Goal: Task Accomplishment & Management: Manage account settings

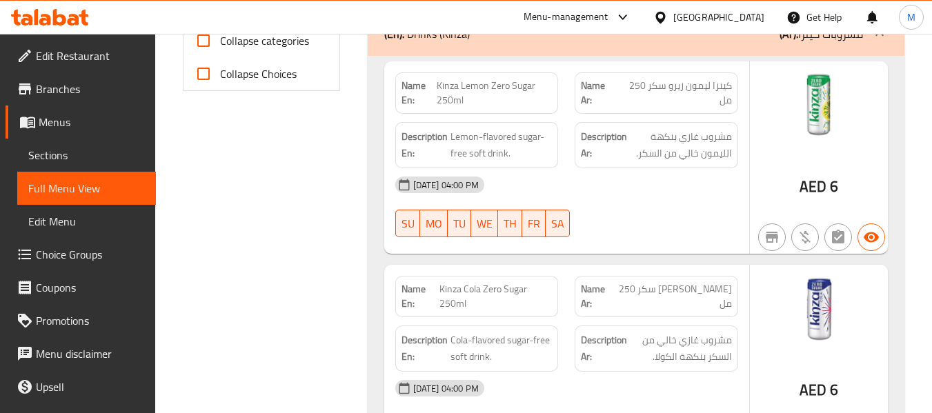
scroll to position [606, 0]
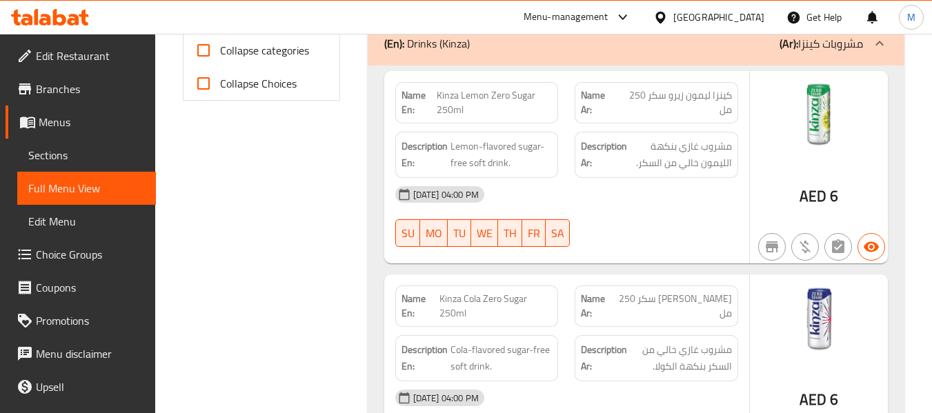
click at [684, 198] on div "14-10-2025 04:00 PM" at bounding box center [566, 194] width 359 height 33
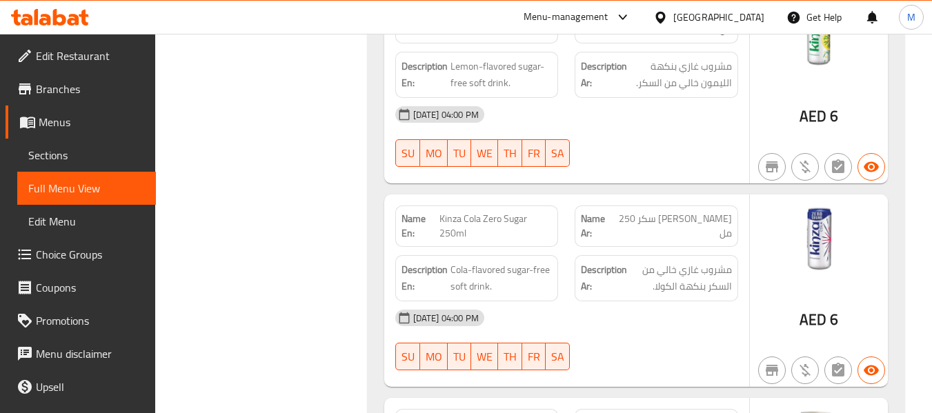
scroll to position [789, 0]
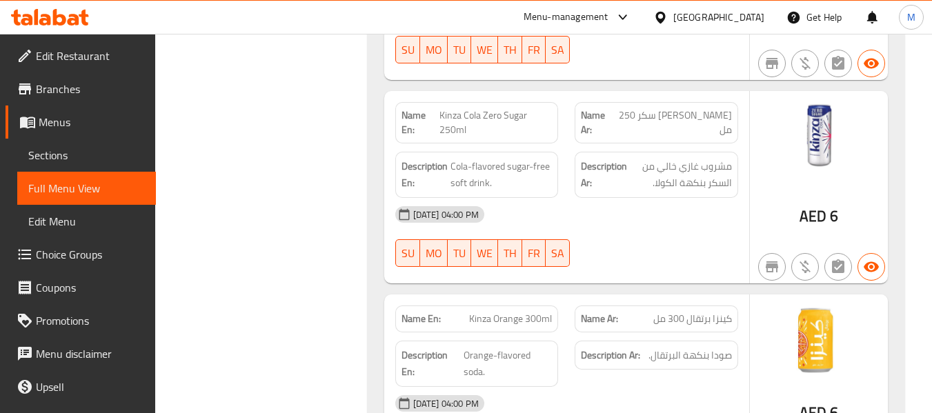
click at [555, 226] on div "14-10-2025 04:00 PM" at bounding box center [566, 214] width 359 height 33
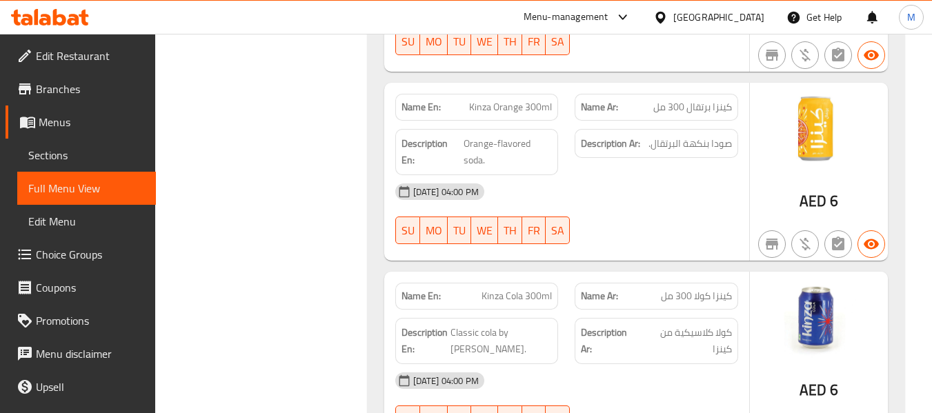
scroll to position [542, 0]
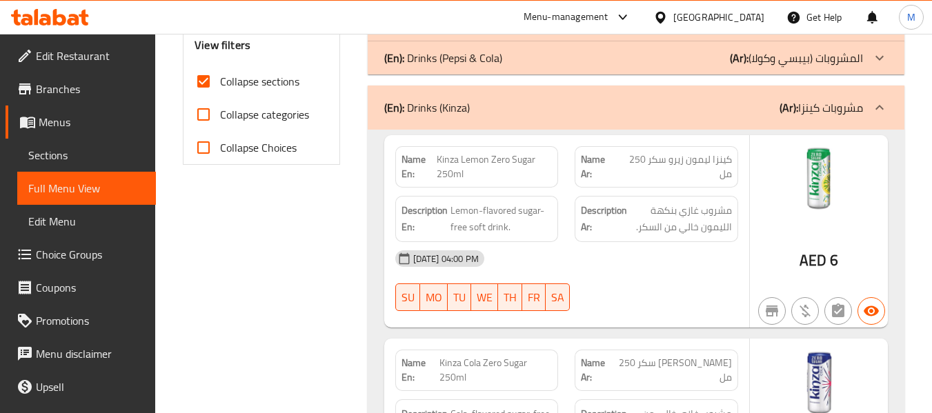
click at [626, 116] on div "(En): Drinks (Kinza) (Ar): مشروبات كينزا" at bounding box center [636, 108] width 537 height 44
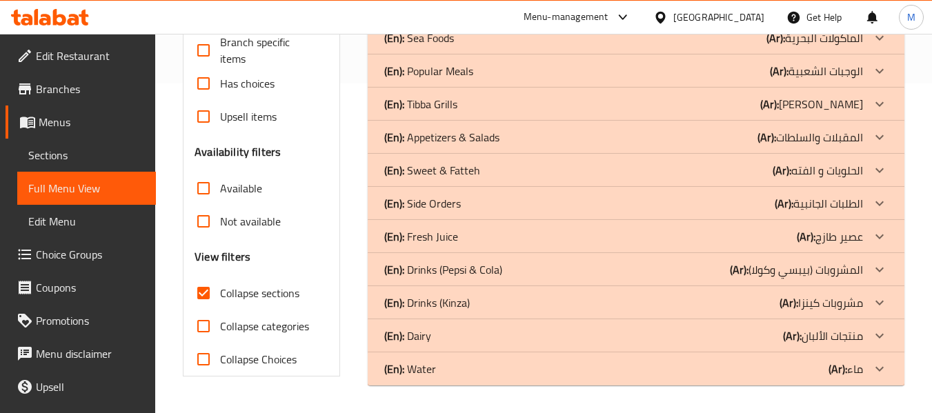
scroll to position [330, 0]
click at [495, 363] on div "(En): Water (Ar): ماء" at bounding box center [623, 369] width 479 height 17
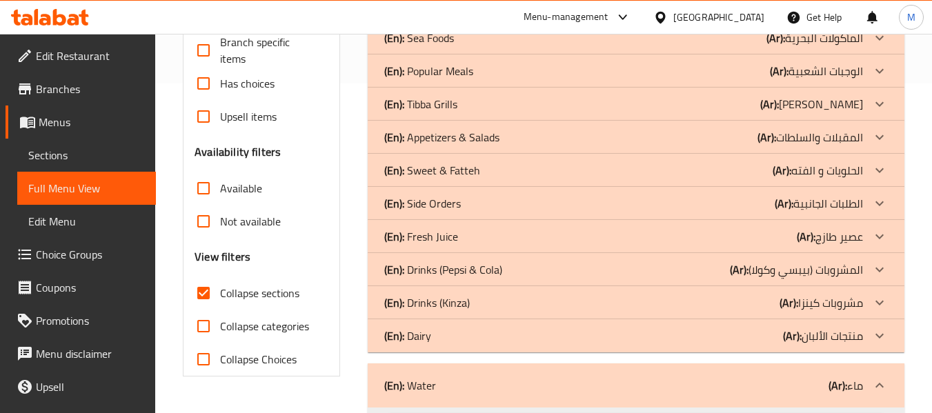
click at [502, 330] on div "(En): Dairy (Ar): منتجات الألبان" at bounding box center [623, 336] width 479 height 17
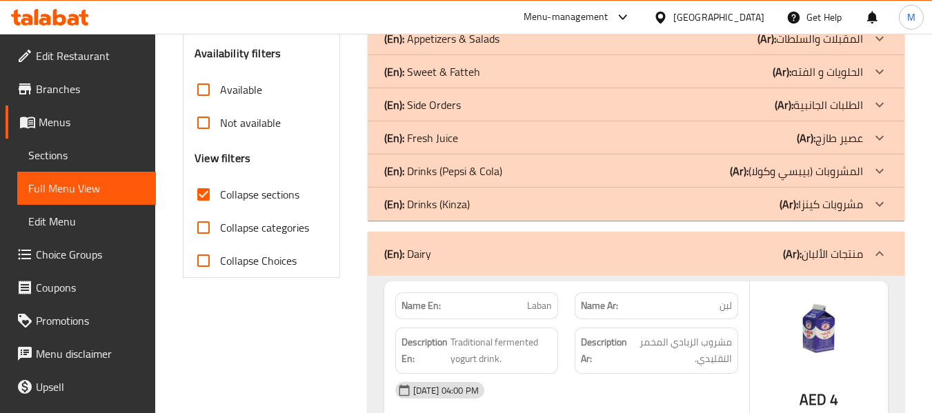
scroll to position [513, 0]
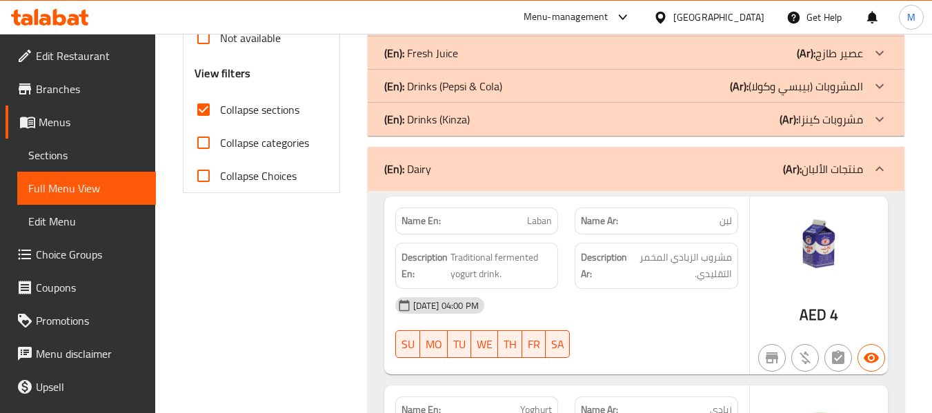
click at [513, 173] on div "(En): Dairy (Ar): منتجات الألبان" at bounding box center [623, 169] width 479 height 17
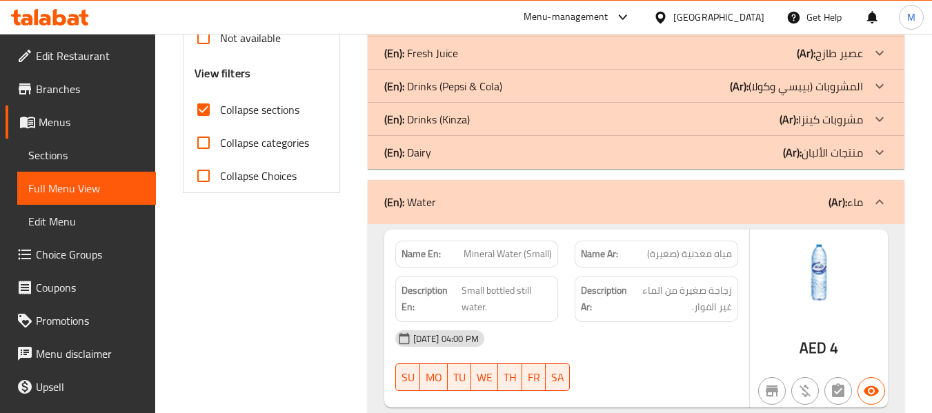
click at [487, 161] on div "(En): Dairy (Ar): منتجات الألبان" at bounding box center [636, 152] width 537 height 33
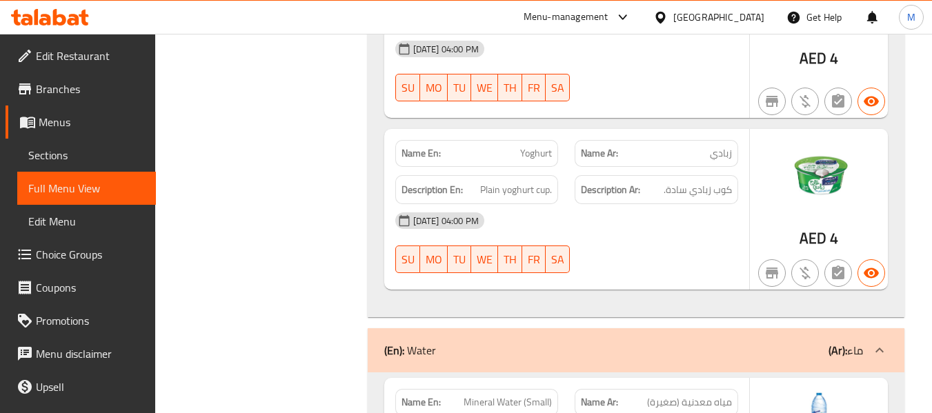
scroll to position [651, 0]
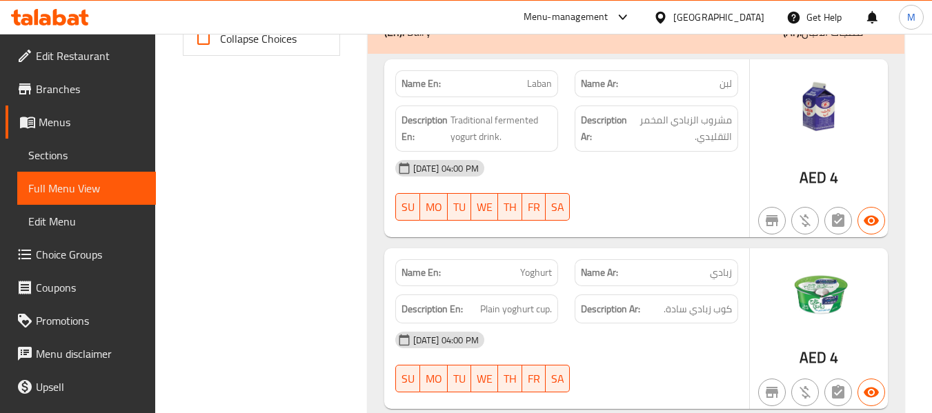
click at [519, 48] on div "(En): Dairy (Ar): منتجات الألبان" at bounding box center [636, 32] width 537 height 44
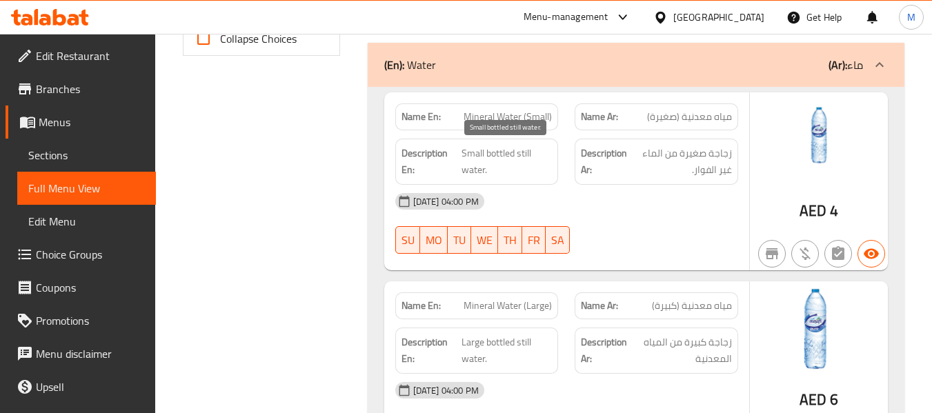
click at [524, 152] on span "Small bottled still water." at bounding box center [506, 162] width 91 height 34
copy span "still"
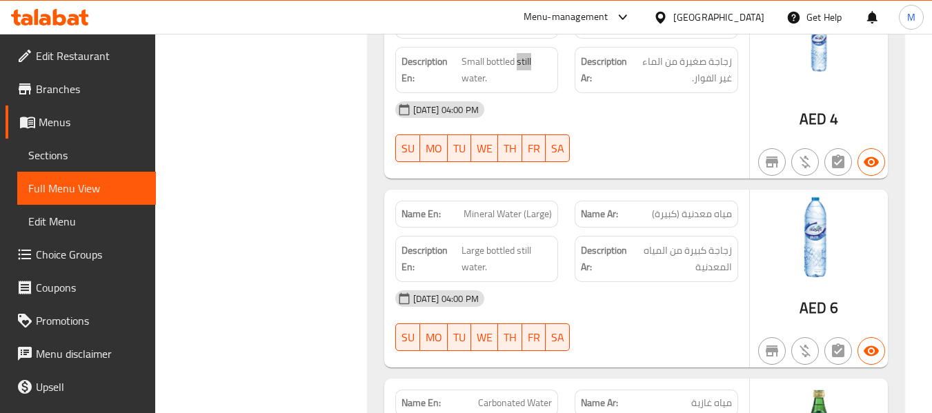
scroll to position [835, 0]
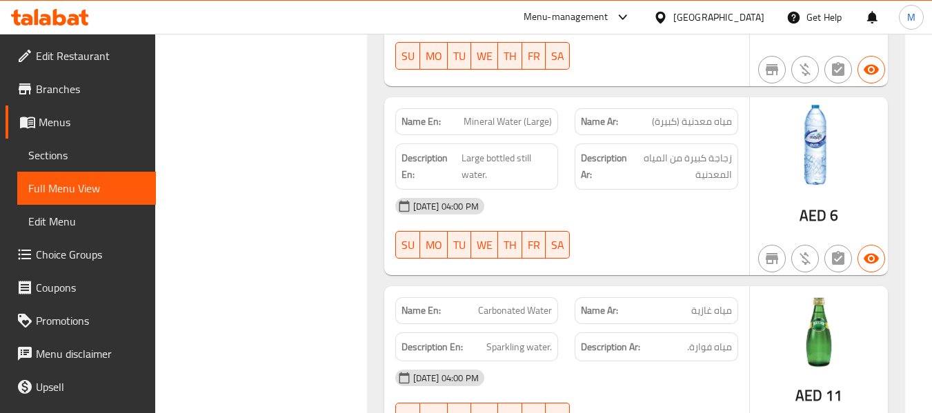
click at [528, 208] on div "14-10-2025 04:00 PM" at bounding box center [566, 206] width 359 height 33
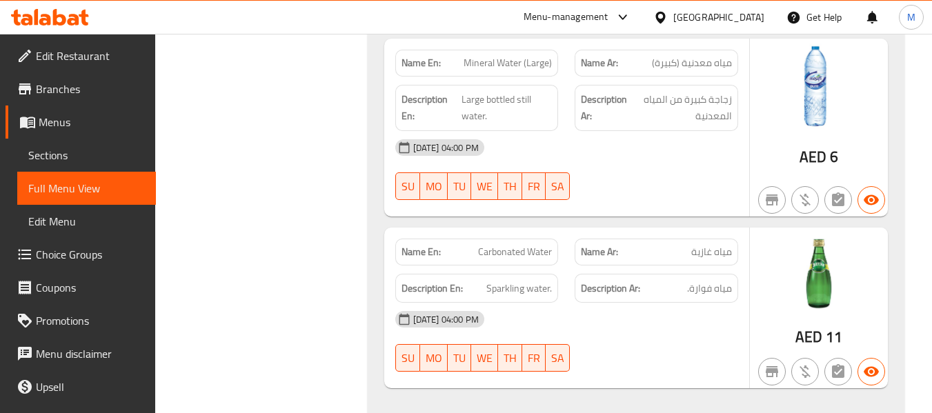
scroll to position [924, 0]
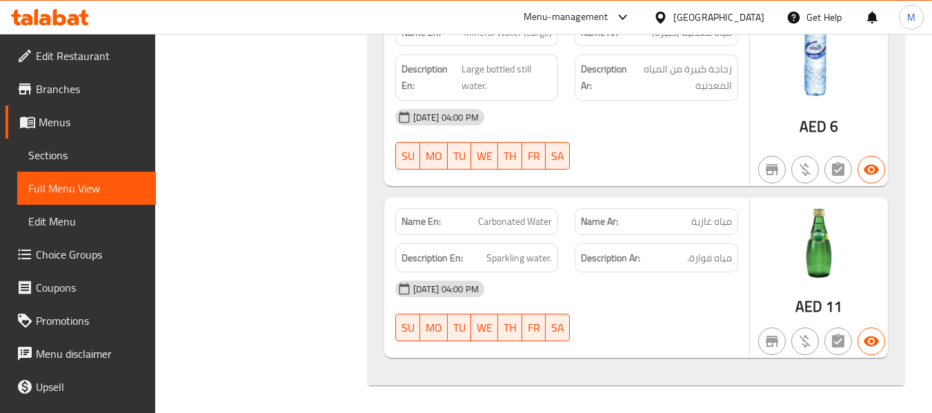
click at [508, 221] on span "Carbonated Water" at bounding box center [515, 222] width 74 height 14
copy span "Carbonated Water"
click at [517, 256] on span "Sparkling water." at bounding box center [519, 258] width 66 height 17
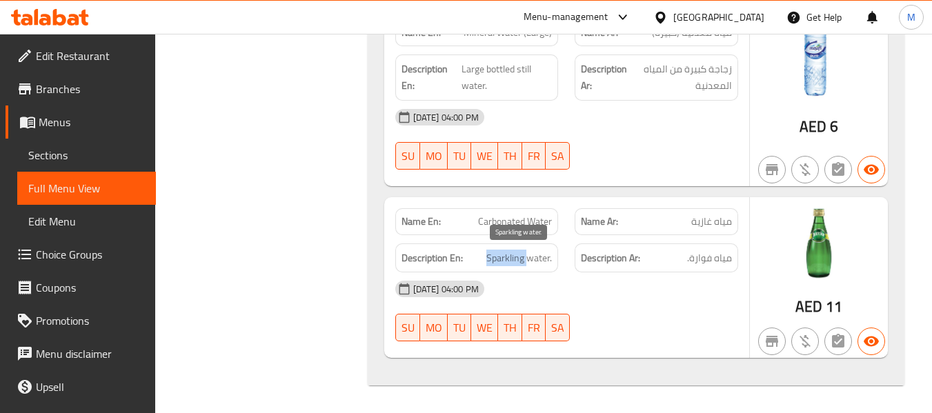
click at [517, 256] on span "Sparkling water." at bounding box center [519, 258] width 66 height 17
copy span "Sparkling water."
click at [75, 132] on link "Menus" at bounding box center [81, 122] width 150 height 33
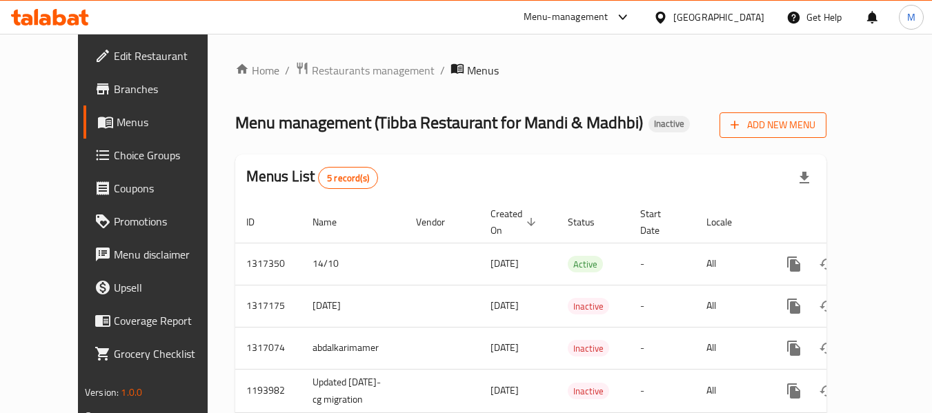
click at [815, 123] on span "Add New Menu" at bounding box center [773, 125] width 85 height 17
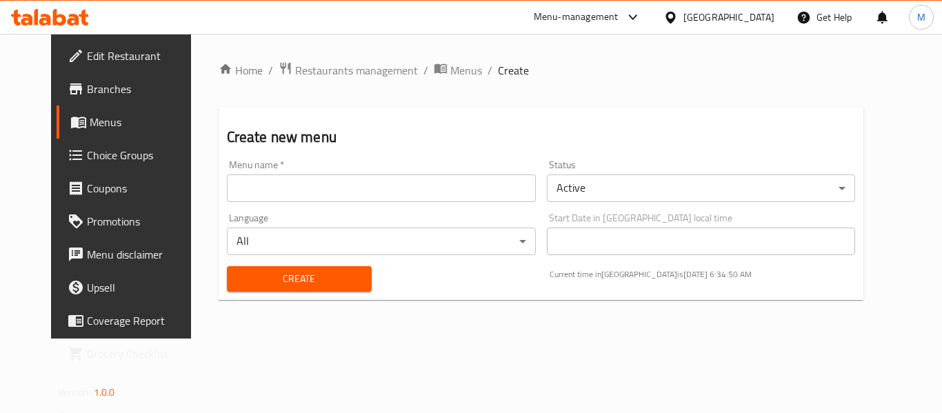
click at [299, 178] on input "text" at bounding box center [381, 189] width 309 height 28
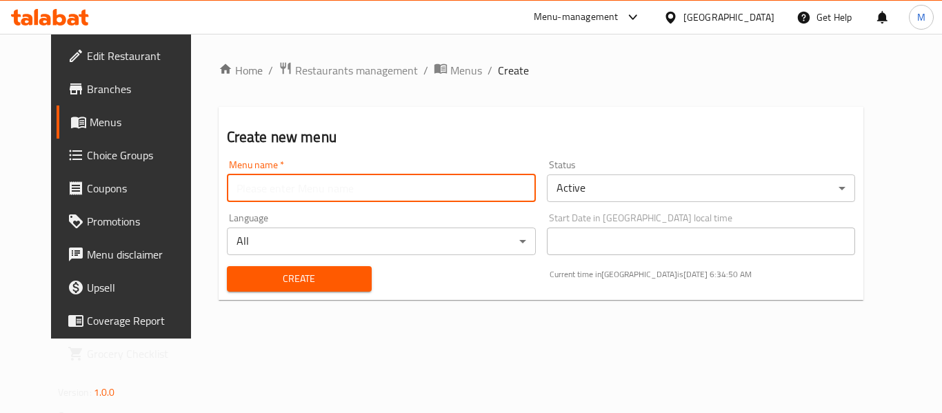
paste input "342973275"
type input "342973275"
click at [239, 284] on span "Create" at bounding box center [299, 278] width 123 height 17
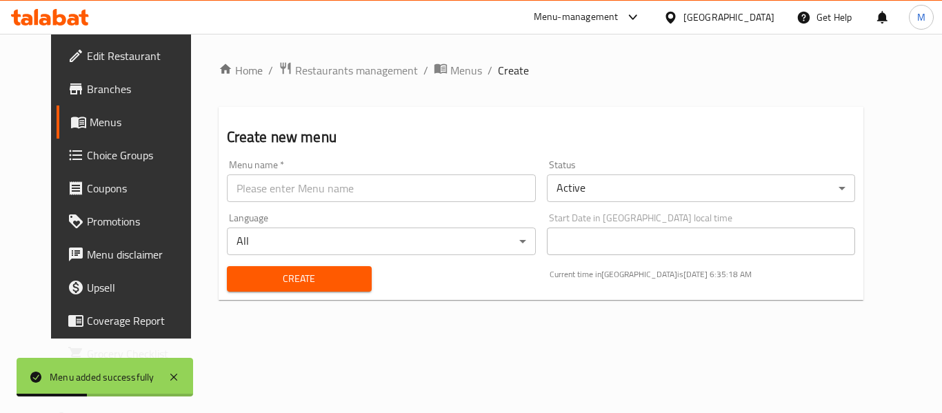
drag, startPoint x: 417, startPoint y: 73, endPoint x: 444, endPoint y: 102, distance: 39.1
click at [450, 73] on span "Menus" at bounding box center [466, 70] width 32 height 17
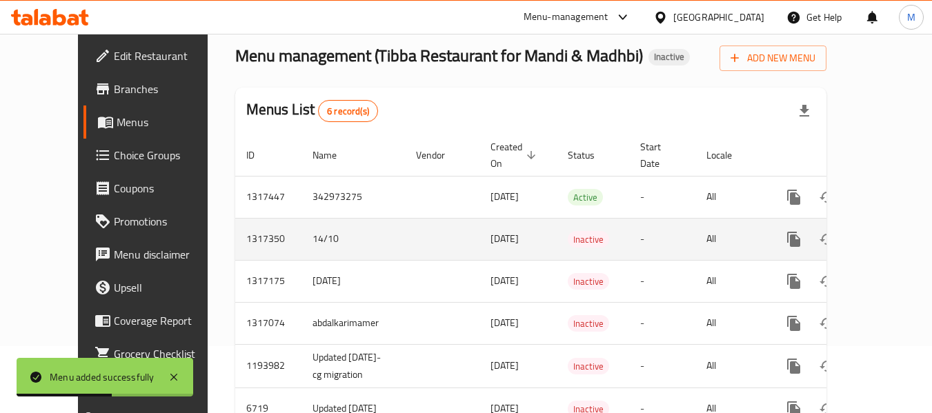
scroll to position [126, 0]
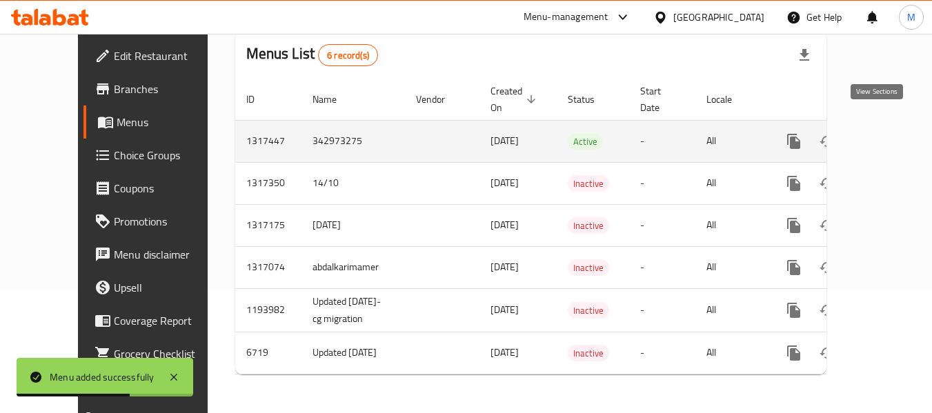
click at [887, 135] on icon "enhanced table" at bounding box center [893, 141] width 12 height 12
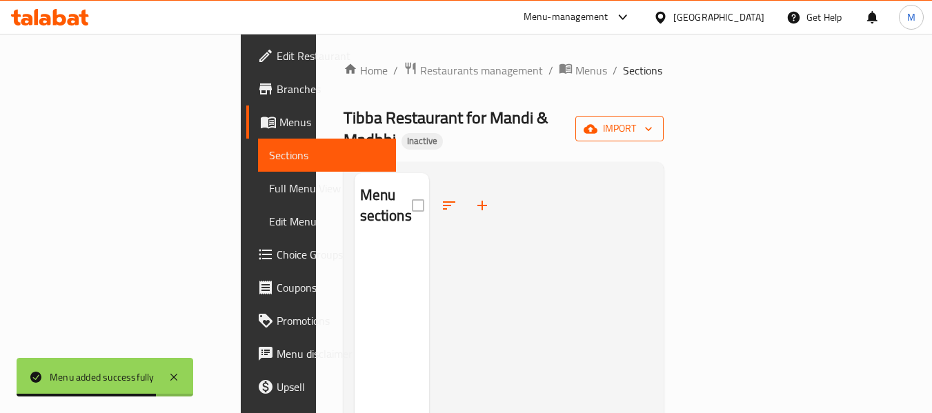
click at [653, 120] on span "import" at bounding box center [619, 128] width 66 height 17
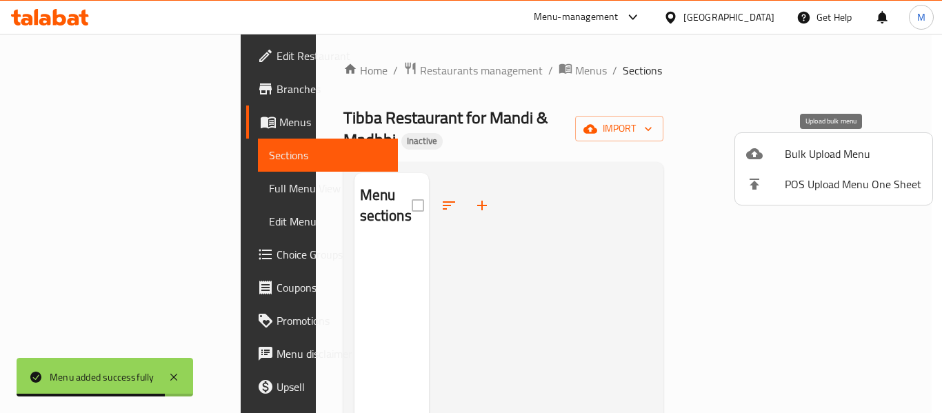
click at [840, 152] on span "Bulk Upload Menu" at bounding box center [853, 154] width 137 height 17
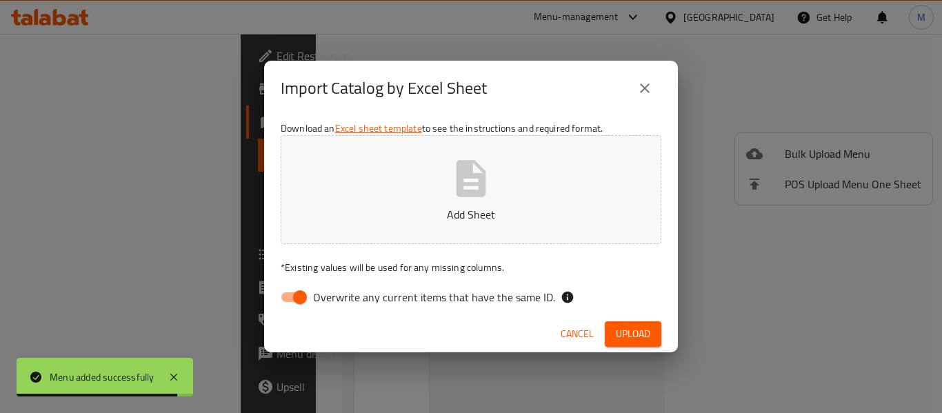
click at [346, 295] on span "Overwrite any current items that have the same ID." at bounding box center [434, 297] width 242 height 17
click at [339, 295] on input "Overwrite any current items that have the same ID." at bounding box center [300, 297] width 79 height 26
checkbox input "false"
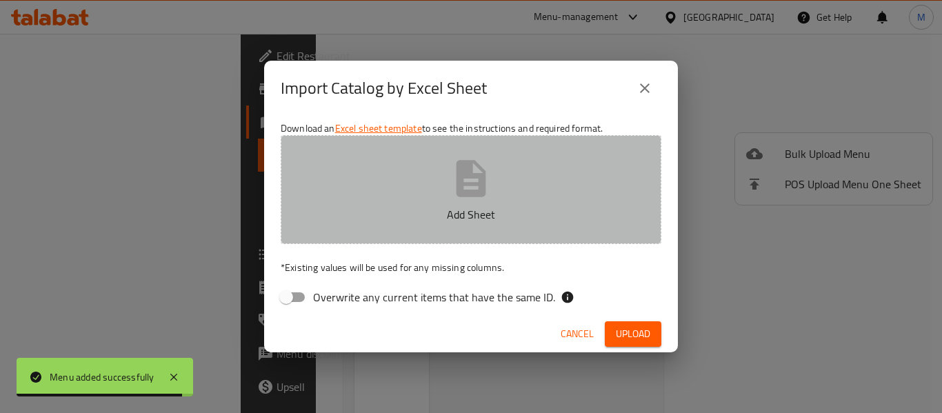
click at [392, 209] on p "Add Sheet" at bounding box center [471, 214] width 338 height 17
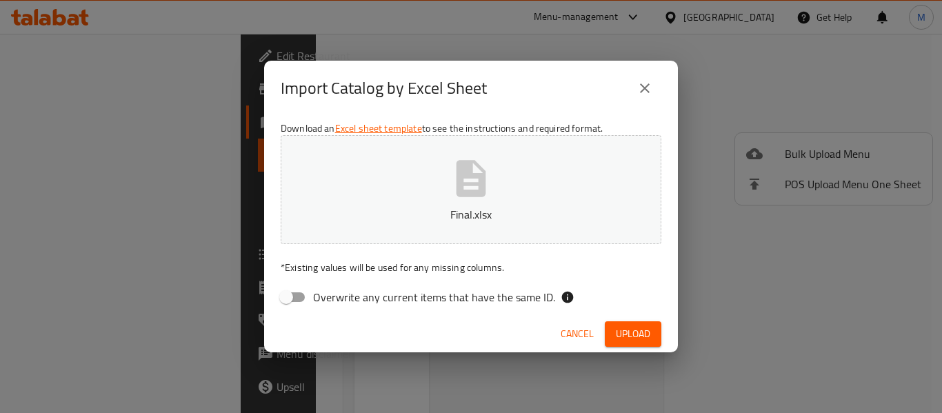
click at [652, 341] on button "Upload" at bounding box center [633, 334] width 57 height 26
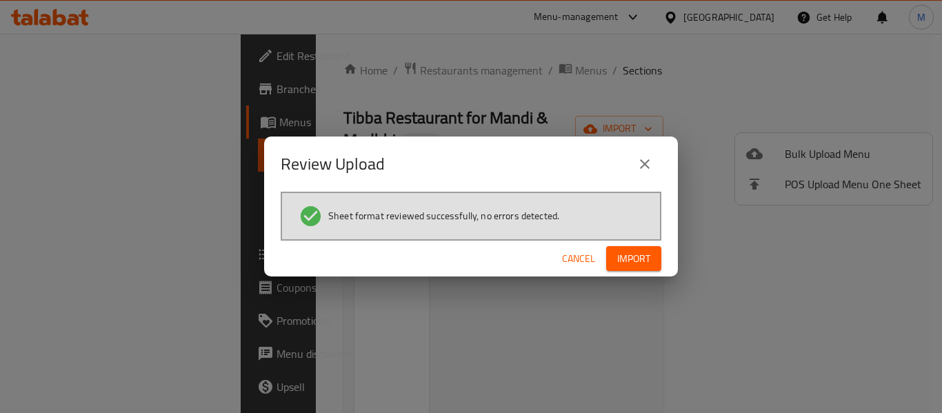
click at [634, 259] on span "Import" at bounding box center [633, 258] width 33 height 17
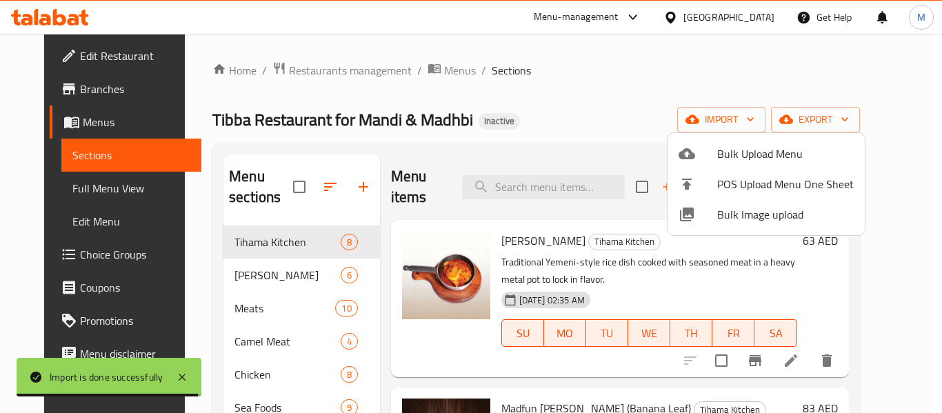
click at [71, 189] on div at bounding box center [471, 206] width 942 height 413
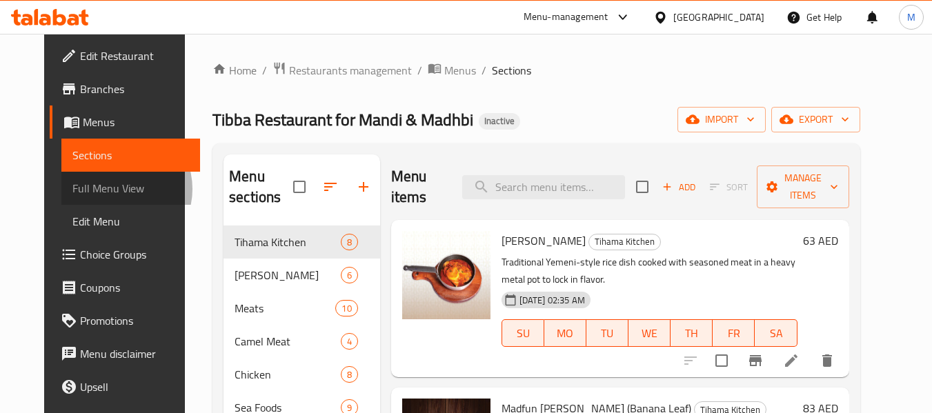
click at [72, 189] on span "Full Menu View" at bounding box center [130, 188] width 117 height 17
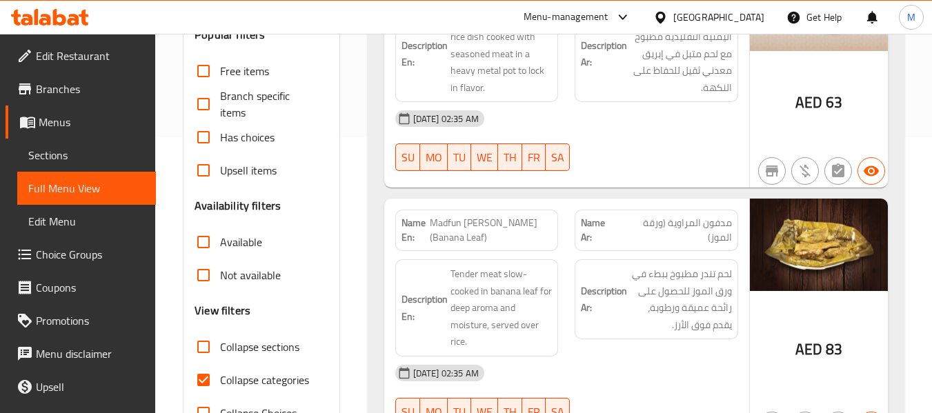
scroll to position [552, 0]
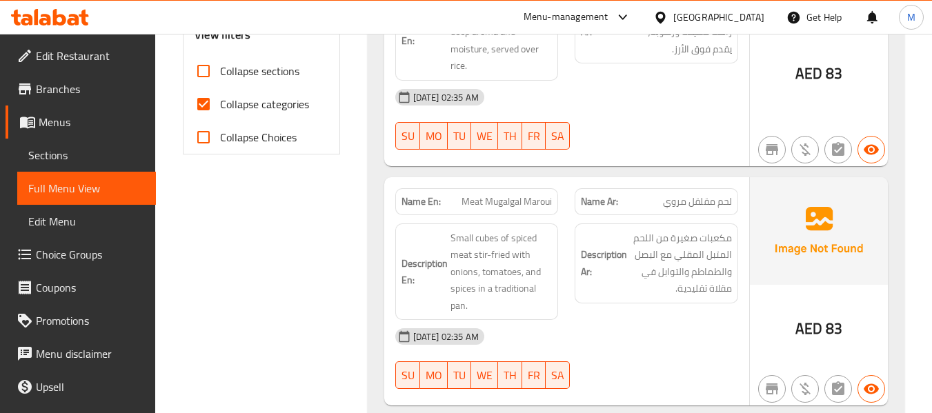
click at [204, 69] on input "Collapse sections" at bounding box center [203, 70] width 33 height 33
checkbox input "true"
click at [202, 111] on input "Collapse categories" at bounding box center [203, 104] width 33 height 33
checkbox input "false"
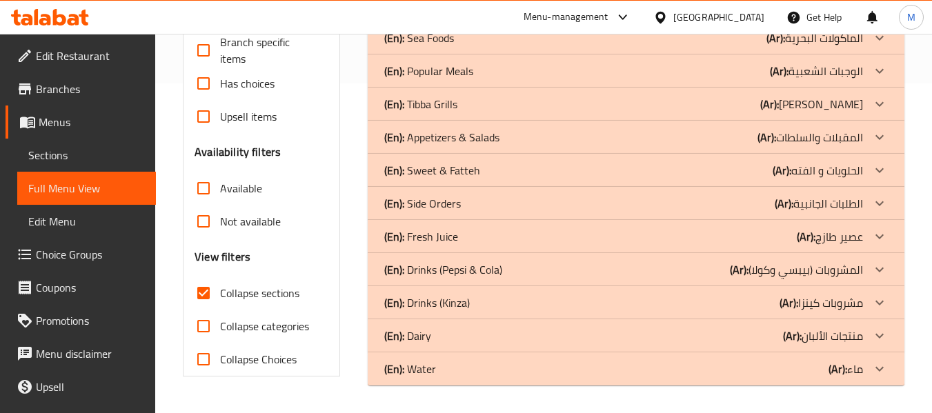
scroll to position [330, 0]
click at [72, 151] on span "Sections" at bounding box center [86, 155] width 117 height 17
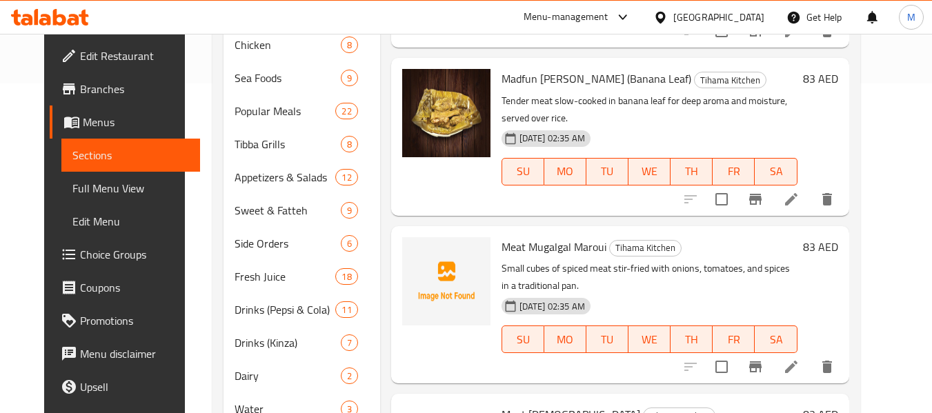
scroll to position [221, 0]
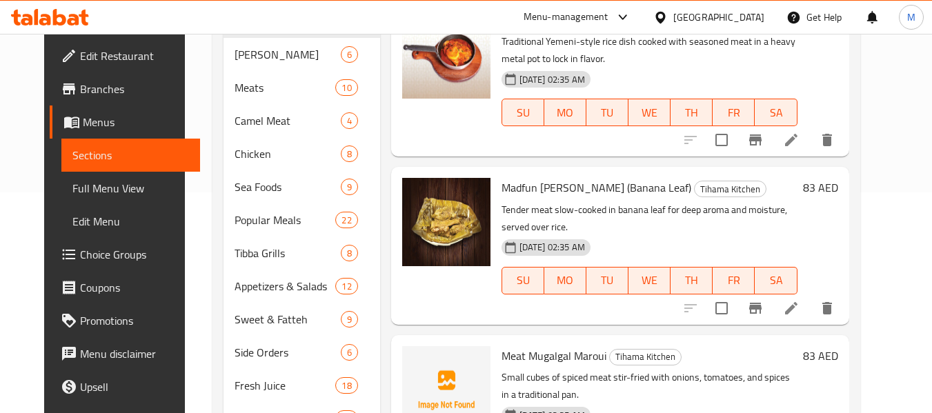
drag, startPoint x: 63, startPoint y: 181, endPoint x: 459, endPoint y: 3, distance: 433.8
click at [72, 181] on span "Full Menu View" at bounding box center [130, 188] width 117 height 17
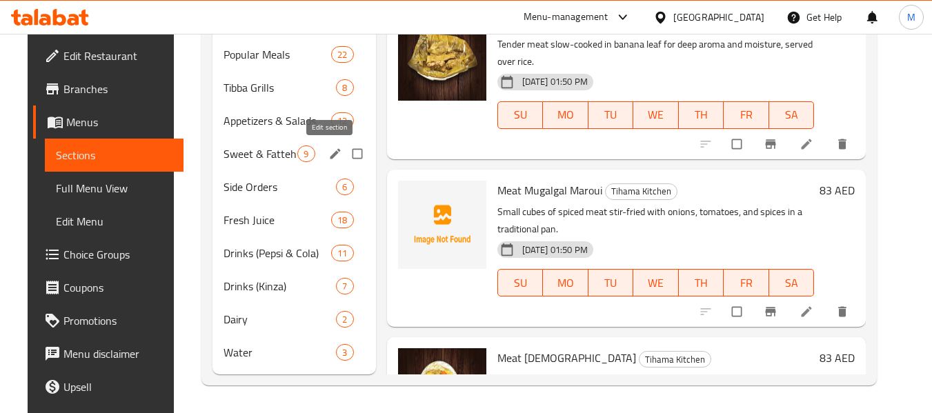
scroll to position [552, 0]
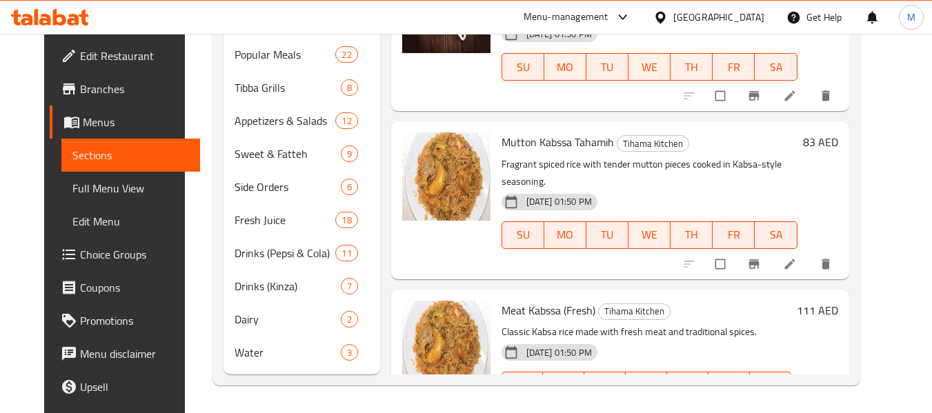
click at [83, 115] on span "Menus" at bounding box center [136, 122] width 106 height 17
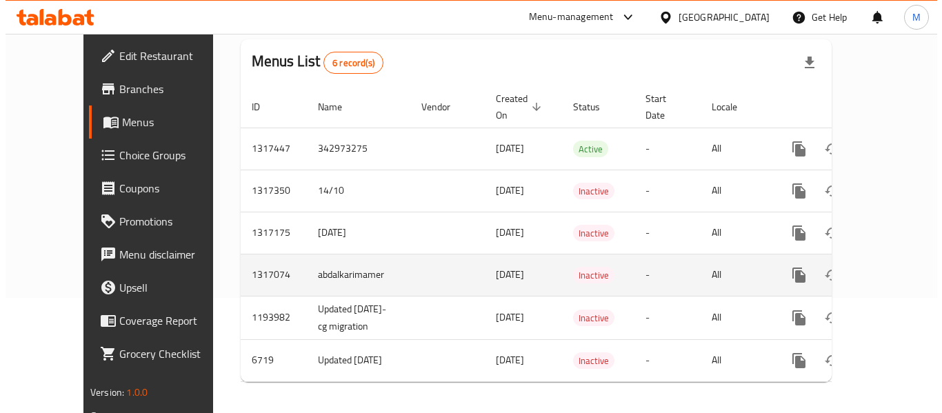
scroll to position [126, 0]
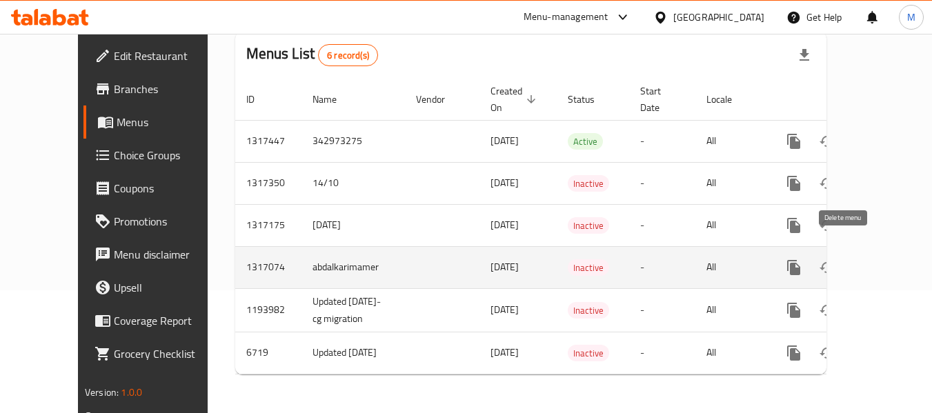
click at [855, 261] on icon "enhanced table" at bounding box center [860, 267] width 10 height 12
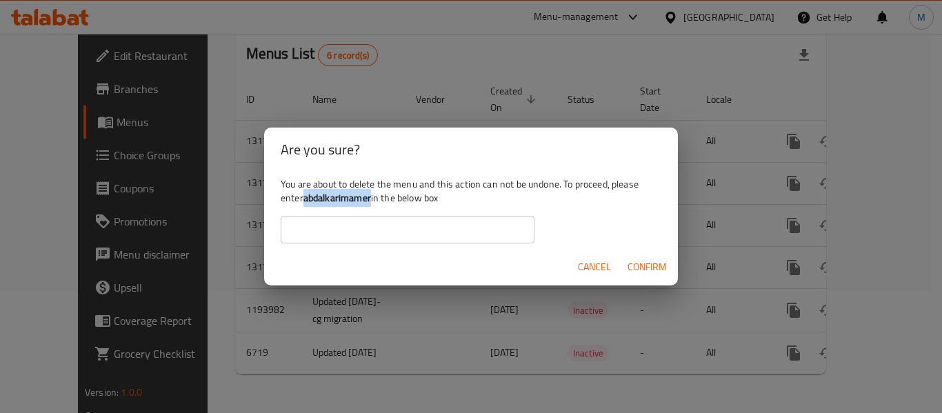
drag, startPoint x: 305, startPoint y: 201, endPoint x: 371, endPoint y: 197, distance: 66.4
click at [371, 197] on b "abdalkarimamer" at bounding box center [338, 198] width 68 height 18
copy b "abdalkarimamer"
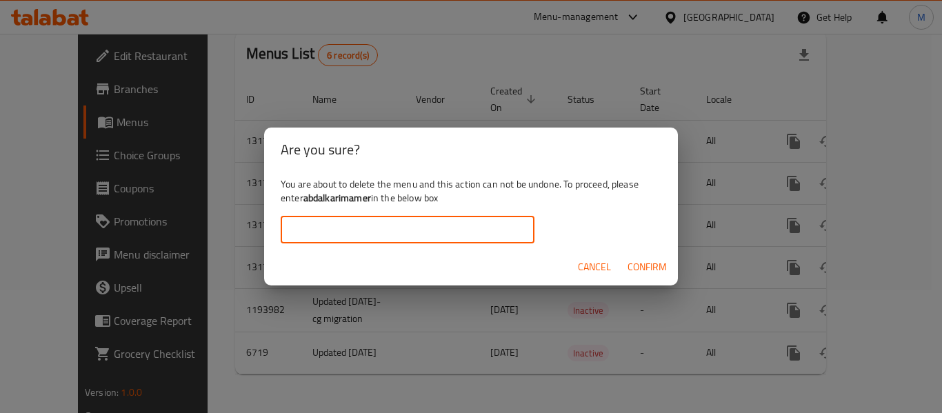
click at [348, 218] on input "text" at bounding box center [408, 230] width 254 height 28
paste input "abdalkarimamer"
type input "abdalkarimamer"
click at [659, 271] on span "Confirm" at bounding box center [647, 267] width 39 height 17
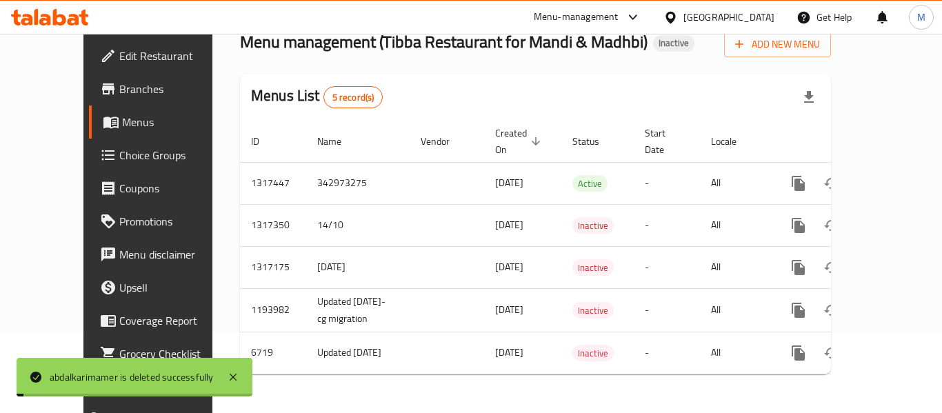
scroll to position [83, 0]
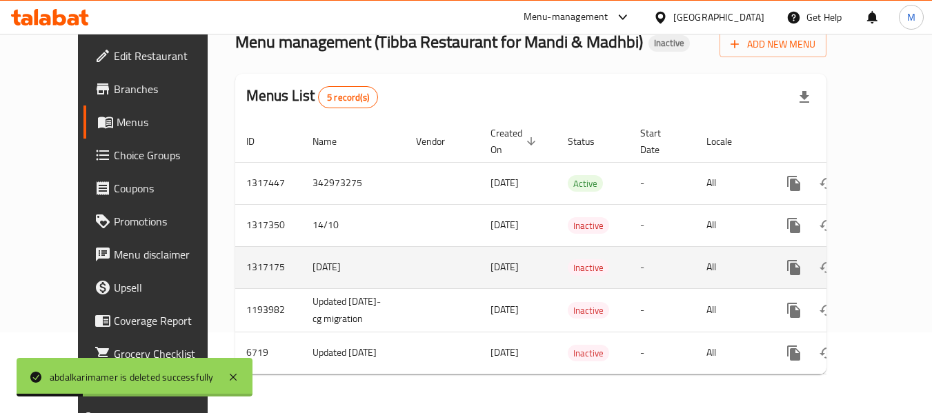
drag, startPoint x: 260, startPoint y: 250, endPoint x: 316, endPoint y: 249, distance: 55.9
click at [316, 249] on td "[DATE]" at bounding box center [352, 267] width 103 height 42
copy td "[DATE]"
click at [855, 261] on icon "enhanced table" at bounding box center [860, 267] width 10 height 12
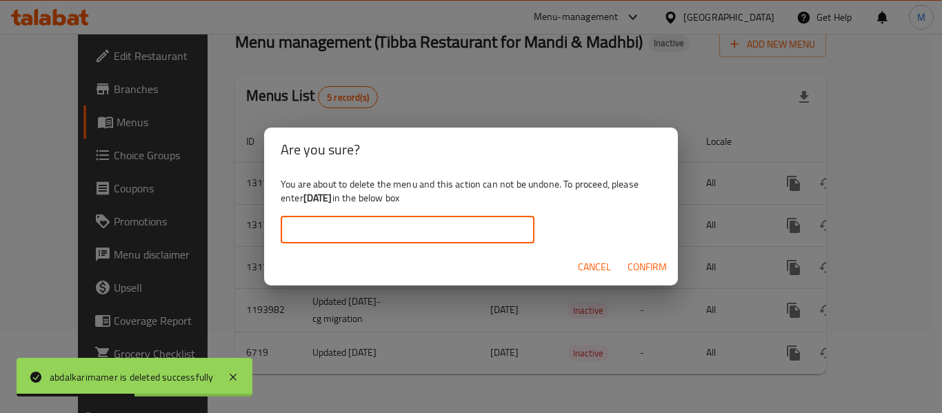
click at [424, 221] on input "text" at bounding box center [408, 230] width 254 height 28
paste input "[DATE]"
type input "[DATE]"
click at [656, 272] on span "Confirm" at bounding box center [647, 267] width 39 height 17
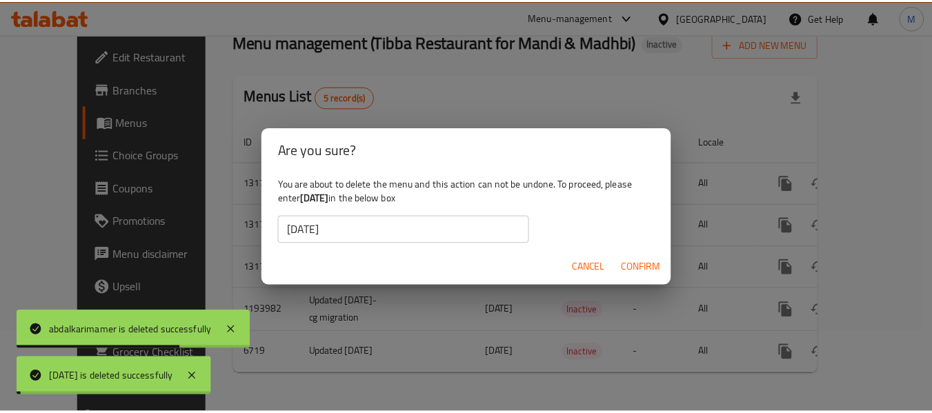
scroll to position [41, 0]
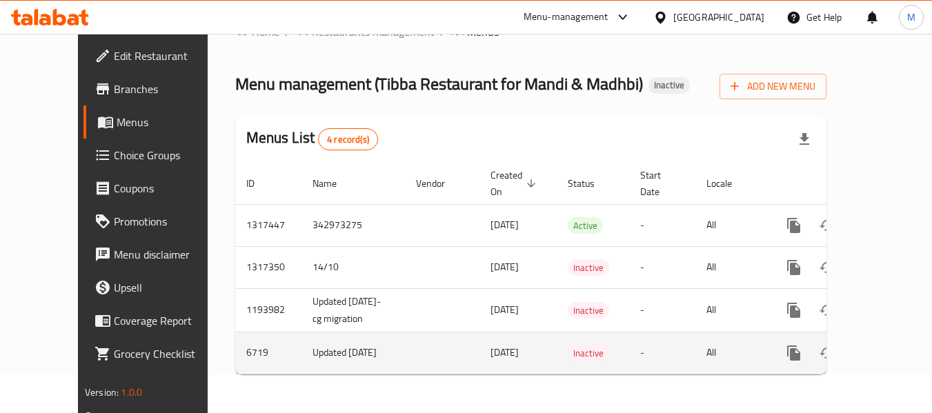
drag, startPoint x: 262, startPoint y: 341, endPoint x: 306, endPoint y: 352, distance: 45.5
click at [306, 352] on td "Updated [DATE]" at bounding box center [352, 353] width 103 height 42
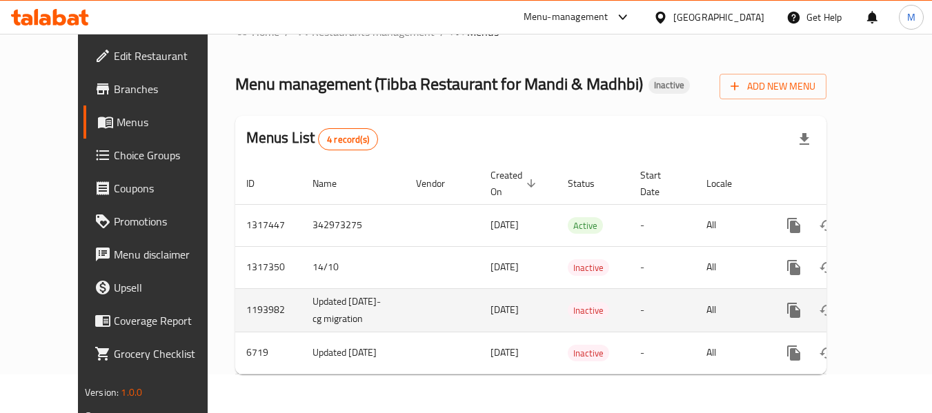
copy td "Updated [DATE]"
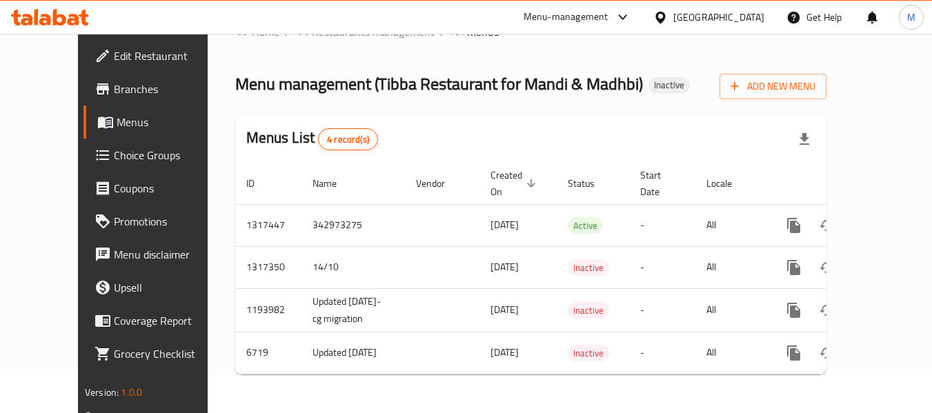
click at [385, 127] on div "Menus List 4 record(s)" at bounding box center [530, 139] width 591 height 47
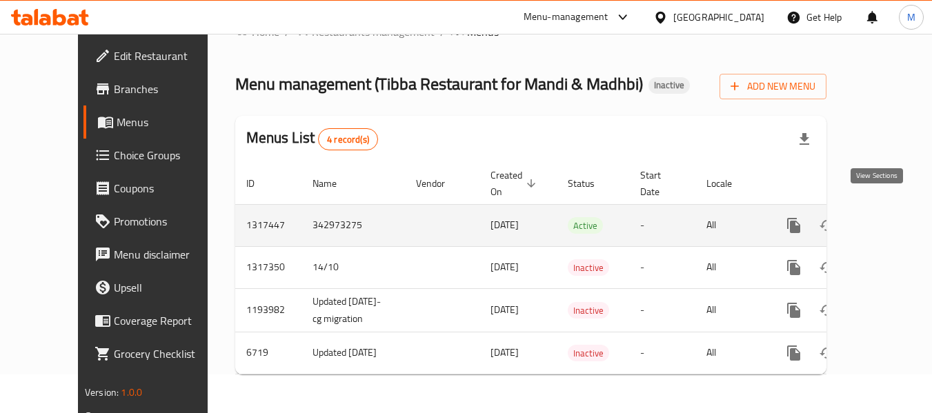
click at [886, 209] on link "enhanced table" at bounding box center [893, 225] width 33 height 33
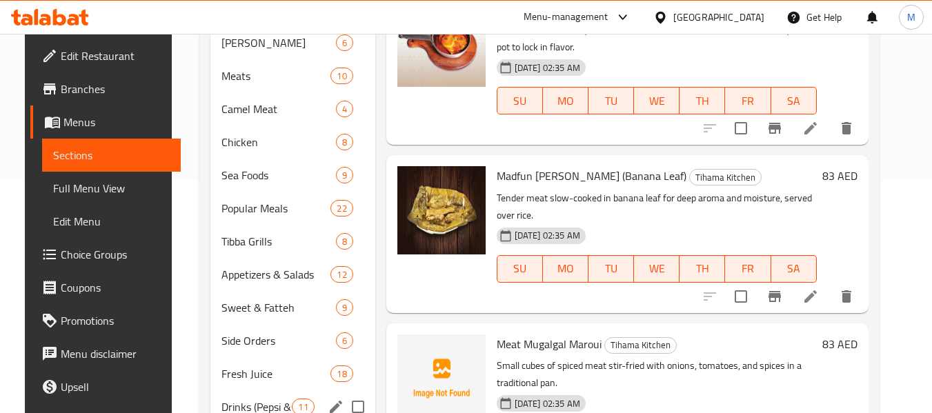
scroll to position [368, 0]
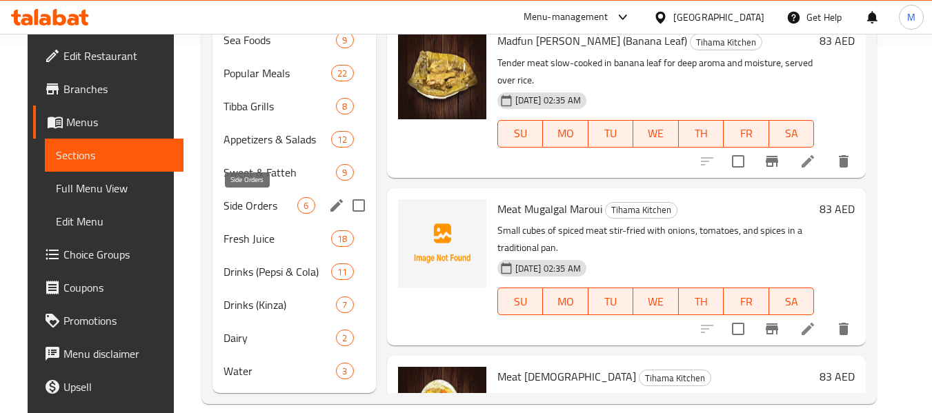
click at [246, 209] on span "Side Orders" at bounding box center [261, 205] width 75 height 17
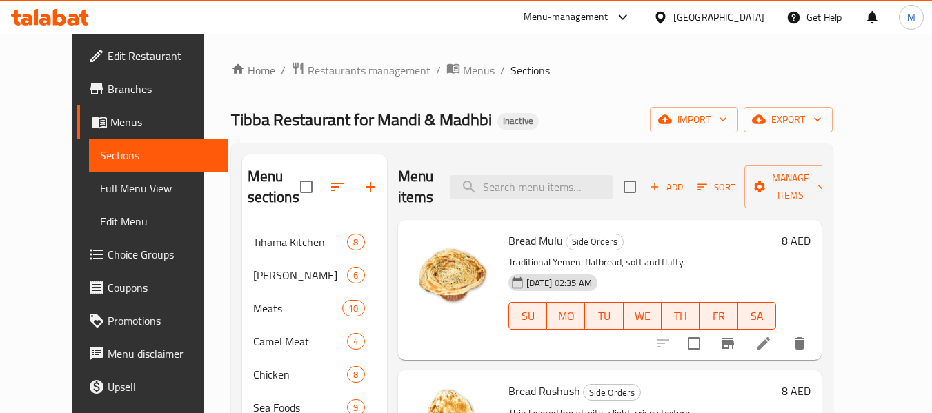
click at [659, 188] on icon "button" at bounding box center [655, 187] width 8 height 8
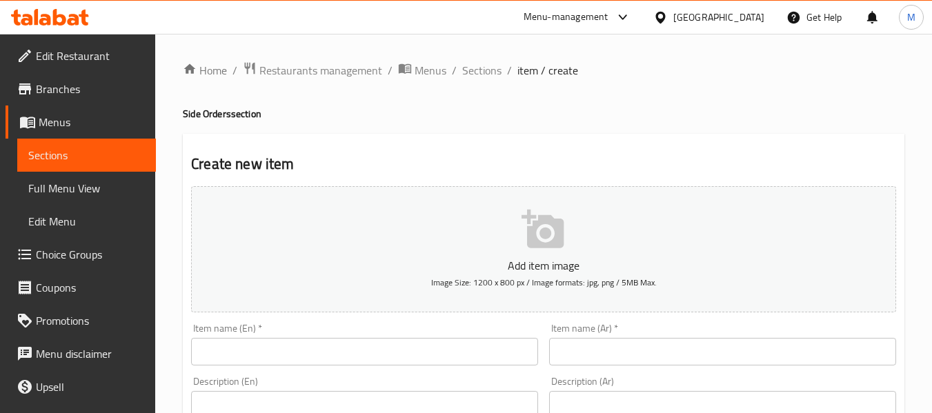
click at [256, 351] on input "text" at bounding box center [364, 352] width 347 height 28
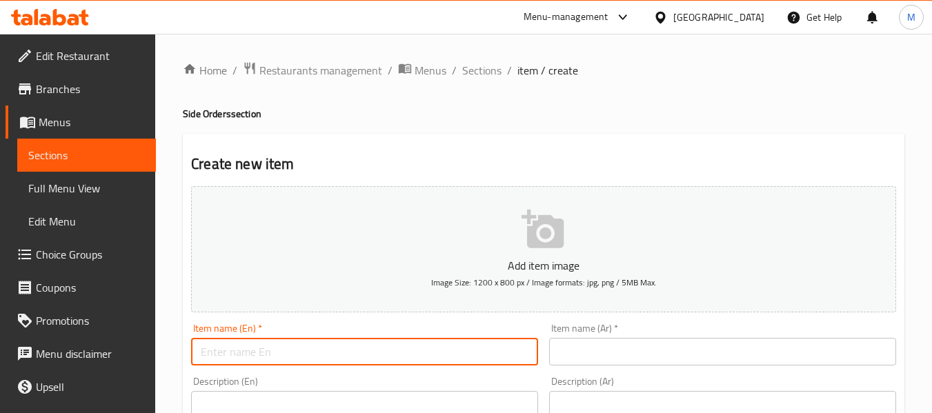
paste input "Bread Karas"
type input "Bread Karas"
click at [592, 354] on input "text" at bounding box center [722, 352] width 347 height 28
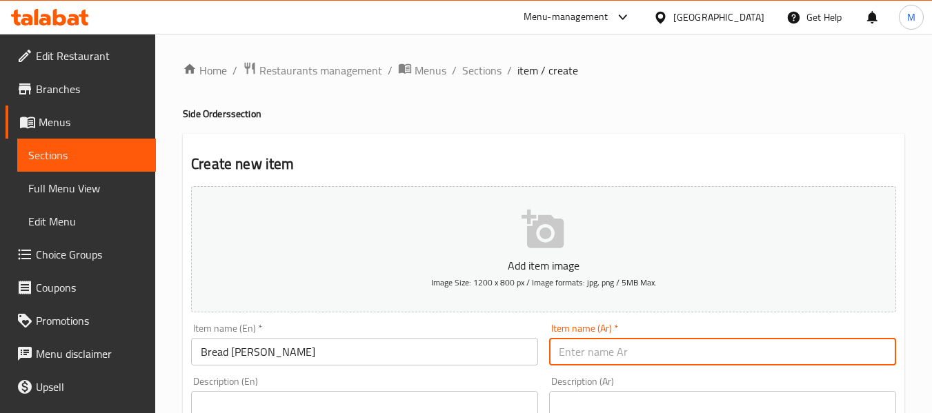
paste input "خبز كاراس"
click at [212, 357] on input "Bread Karas" at bounding box center [364, 352] width 347 height 28
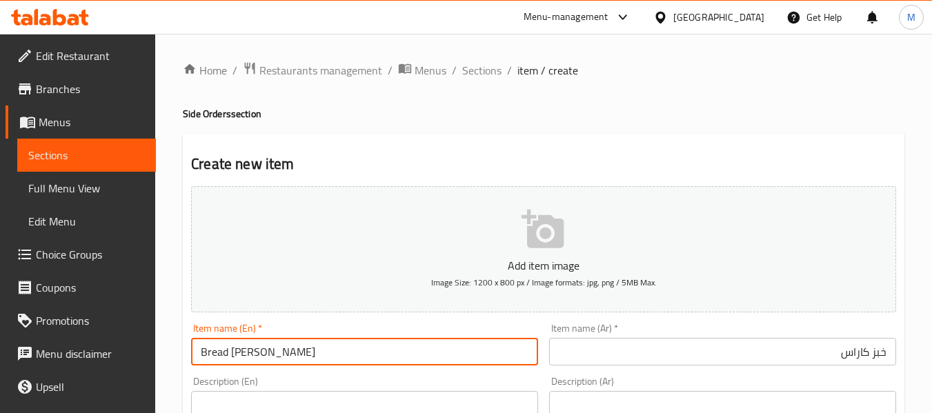
click at [212, 357] on input "Bread Karas" at bounding box center [364, 352] width 347 height 28
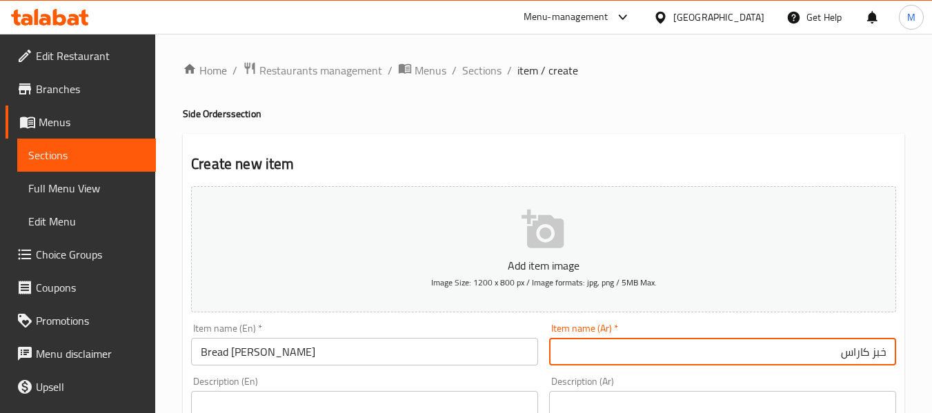
click at [695, 339] on input "خبز كاراس" at bounding box center [722, 352] width 347 height 28
paste input "راص"
type input "خبز قراص"
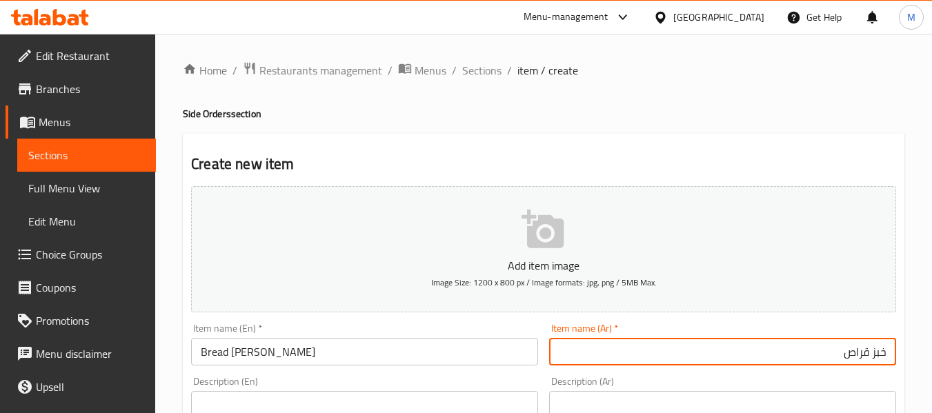
click at [651, 318] on div "Item name (Ar)   * خبز قراص Item name (Ar) *" at bounding box center [723, 344] width 358 height 53
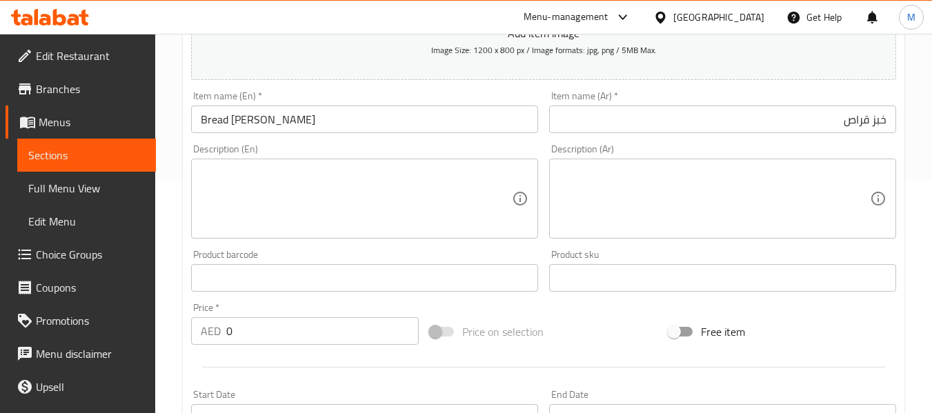
scroll to position [276, 0]
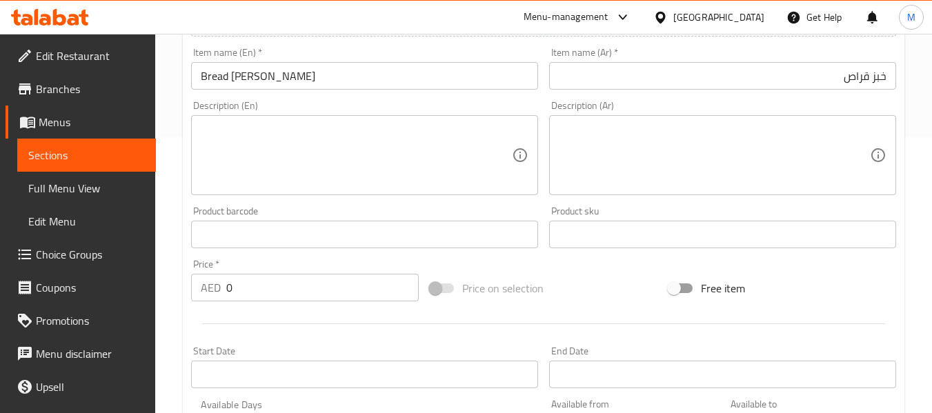
click at [288, 277] on input "0" at bounding box center [322, 288] width 192 height 28
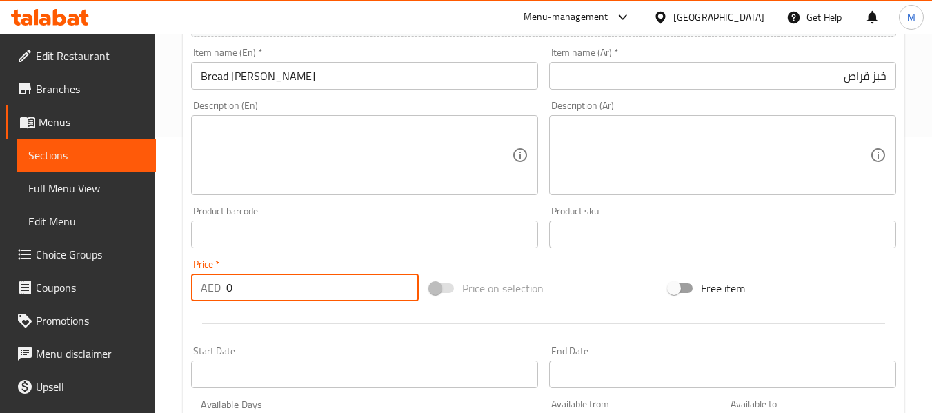
click at [288, 277] on input "0" at bounding box center [322, 288] width 192 height 28
paste input "8"
type input "8"
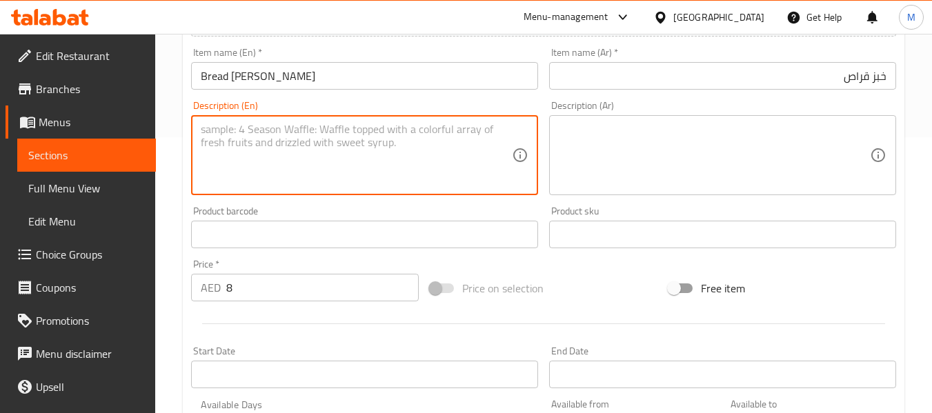
click at [298, 153] on textarea at bounding box center [356, 156] width 311 height 66
paste textarea "Round, thick bread often used with stews."
type textarea "Round, thick bread often used with stews."
click at [588, 150] on textarea at bounding box center [714, 156] width 311 height 66
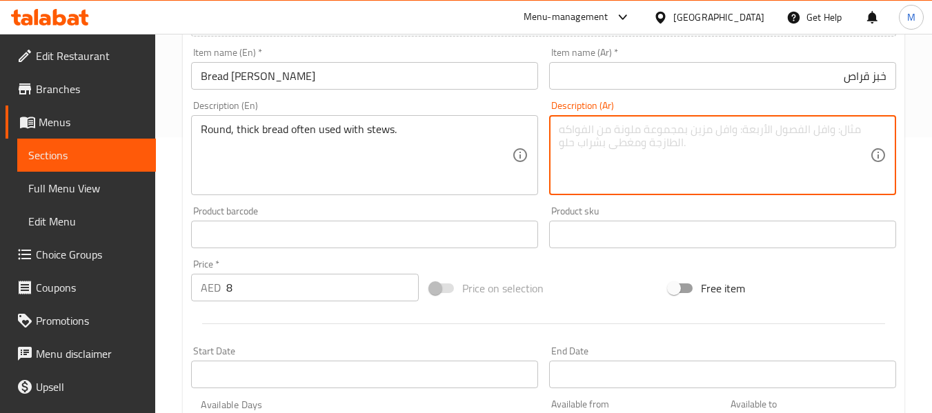
paste textarea "خبز دائري وسميك يستخدم عادة مع اليخنات."
type textarea "خبز دائري وسميك يستخدم عادة مع اليخنات."
click at [504, 211] on div "Product barcode Product barcode" at bounding box center [364, 227] width 347 height 42
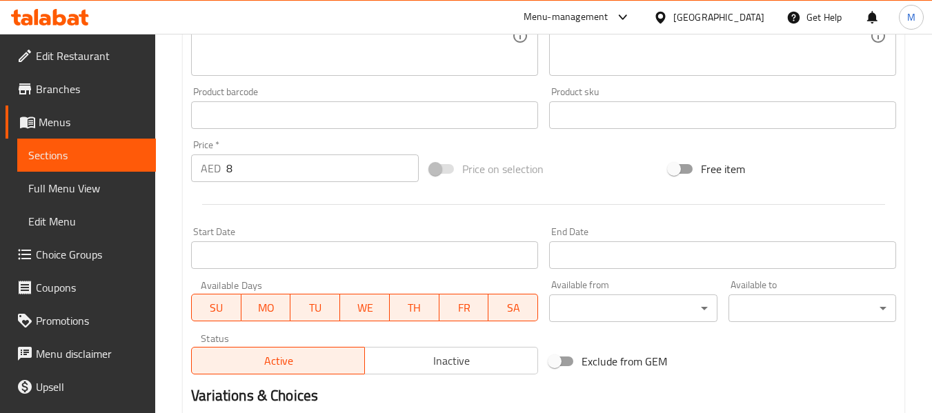
scroll to position [552, 0]
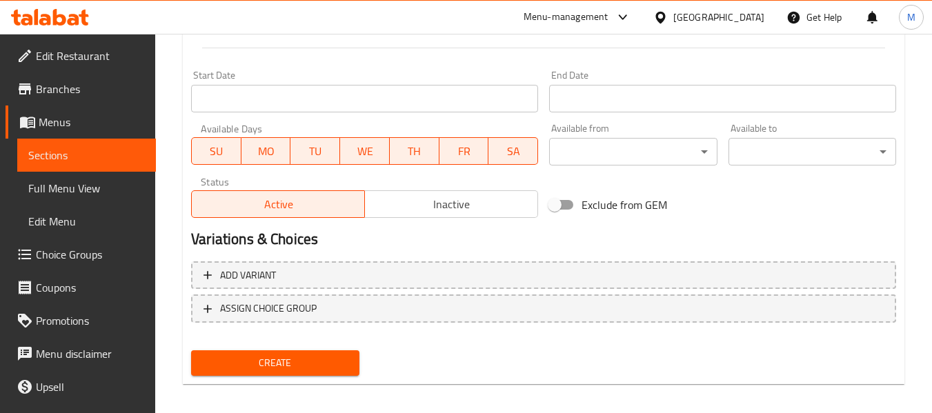
click at [257, 361] on span "Create" at bounding box center [275, 363] width 146 height 17
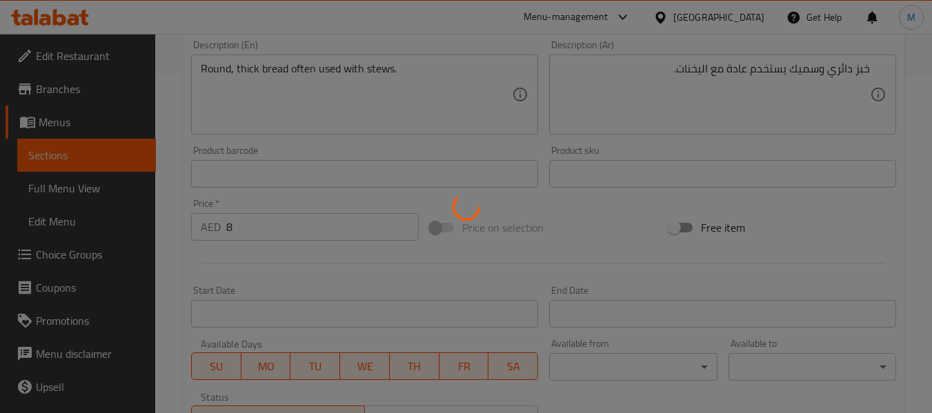
scroll to position [92, 0]
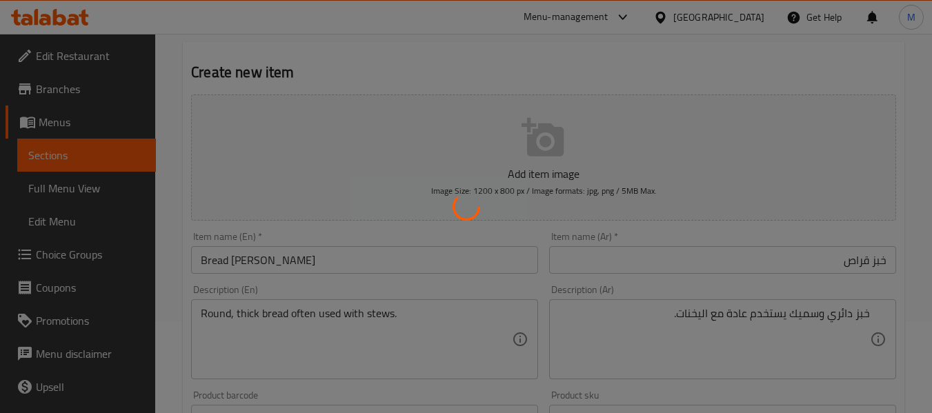
type input "0"
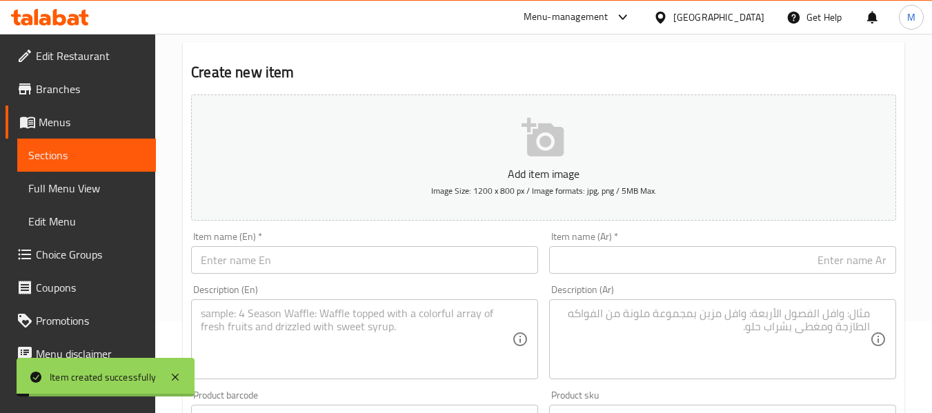
scroll to position [0, 0]
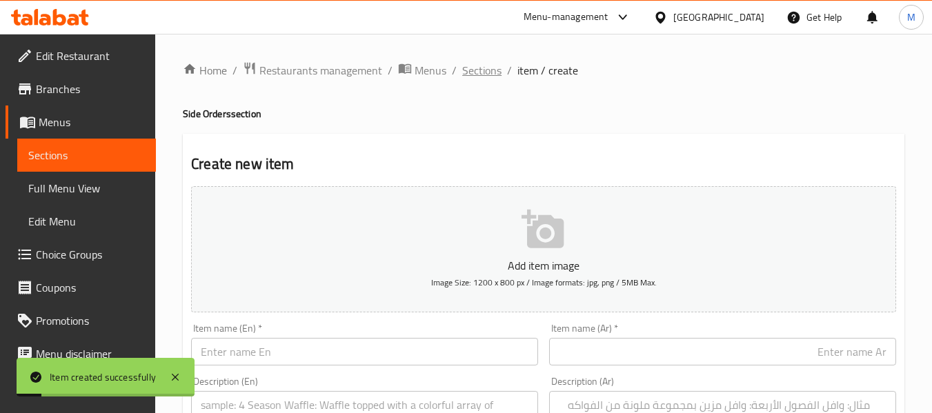
click at [464, 72] on span "Sections" at bounding box center [481, 70] width 39 height 17
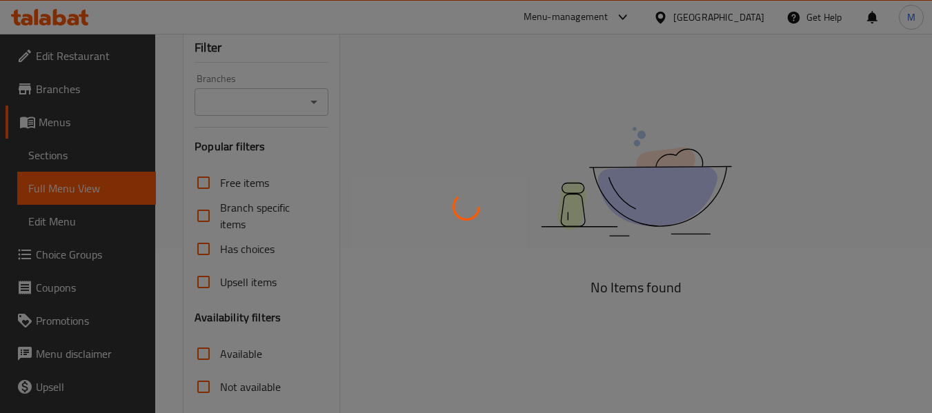
scroll to position [321, 0]
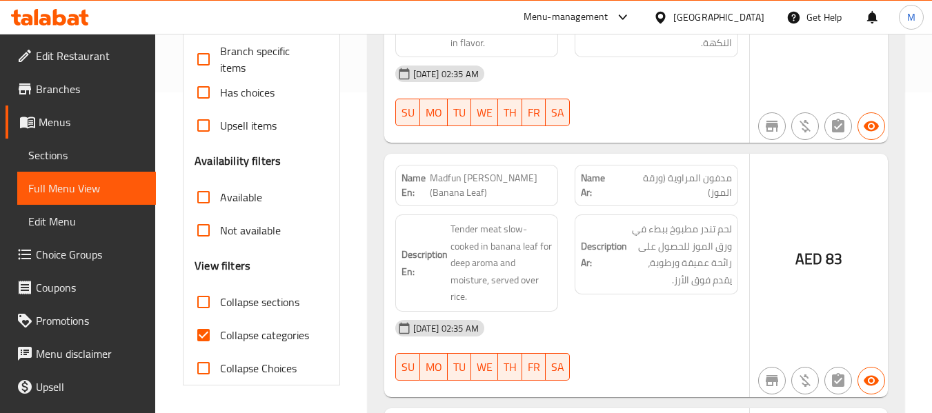
click at [202, 300] on div at bounding box center [466, 206] width 932 height 413
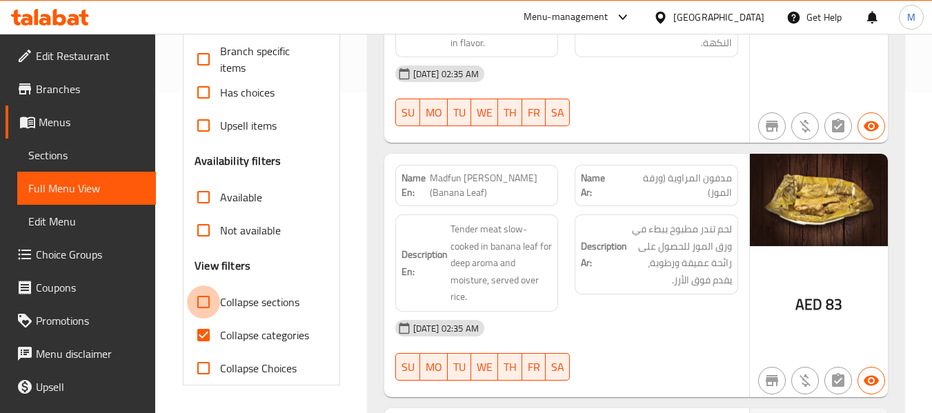
click at [202, 300] on input "Collapse sections" at bounding box center [203, 302] width 33 height 33
checkbox input "true"
click at [201, 346] on input "Collapse categories" at bounding box center [203, 335] width 33 height 33
checkbox input "false"
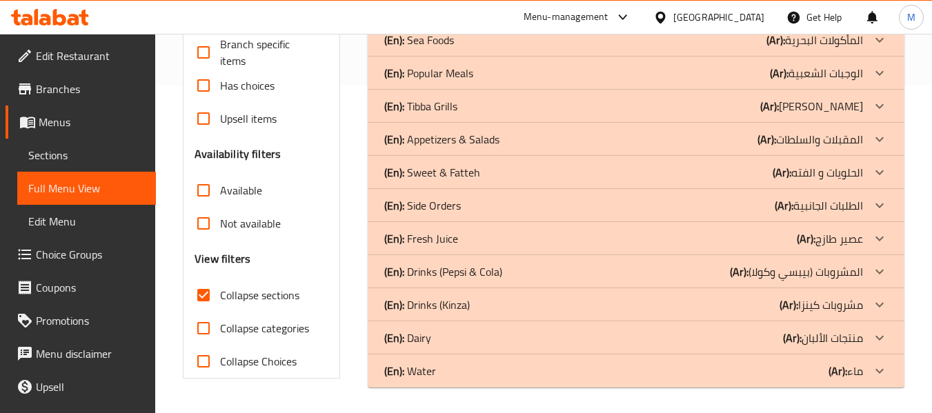
scroll to position [330, 0]
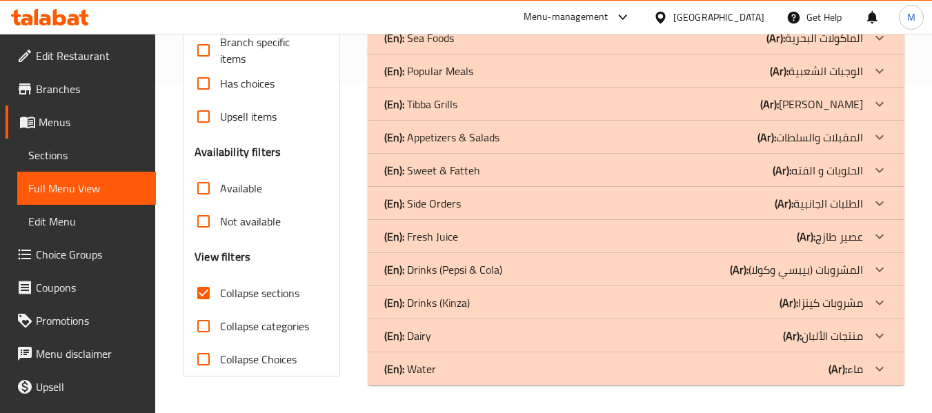
click at [438, 371] on div "(En): Water (Ar): ماء" at bounding box center [623, 369] width 479 height 17
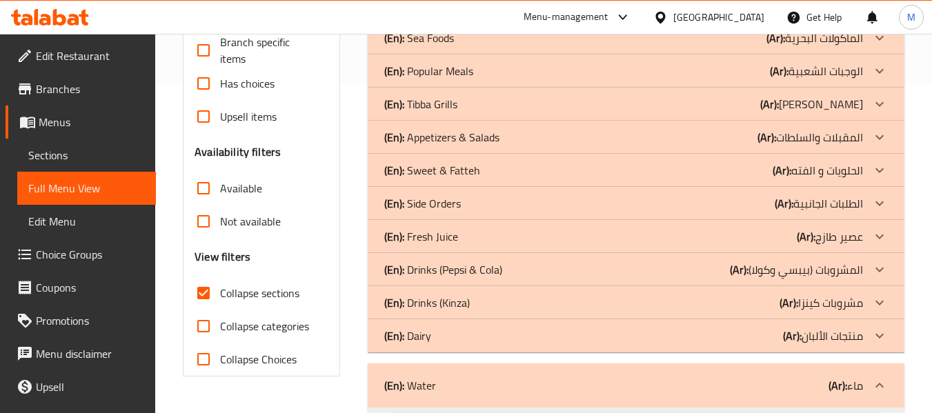
click at [457, 330] on div "(En): Dairy (Ar): منتجات الألبان" at bounding box center [623, 336] width 479 height 17
click at [454, 299] on p "(En): Drinks (Kinza)" at bounding box center [427, 303] width 86 height 17
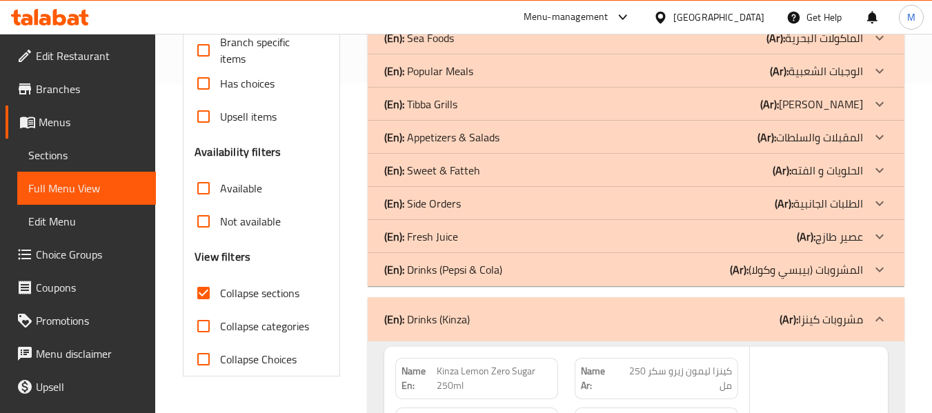
click at [454, 271] on p "(En): Drinks (Pepsi & Cola)" at bounding box center [443, 269] width 118 height 17
click at [453, 243] on p "(En): Fresh Juice" at bounding box center [421, 236] width 74 height 17
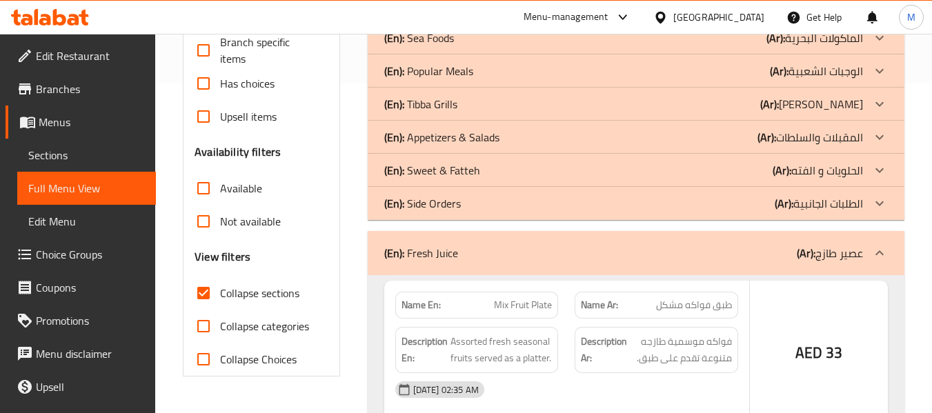
click at [457, 205] on p "(En): Side Orders" at bounding box center [422, 203] width 77 height 17
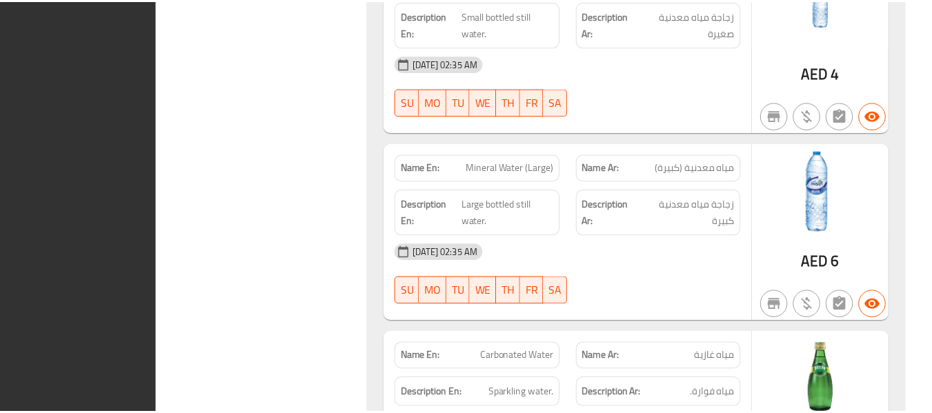
scroll to position [9678, 0]
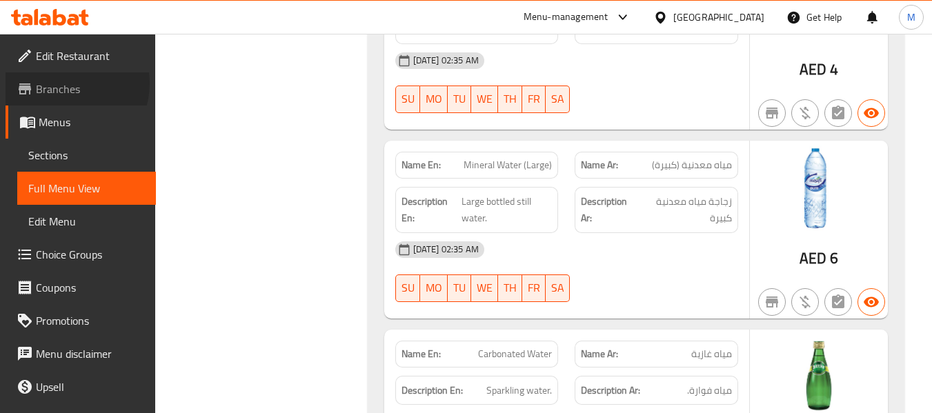
click at [68, 83] on span "Branches" at bounding box center [90, 89] width 109 height 17
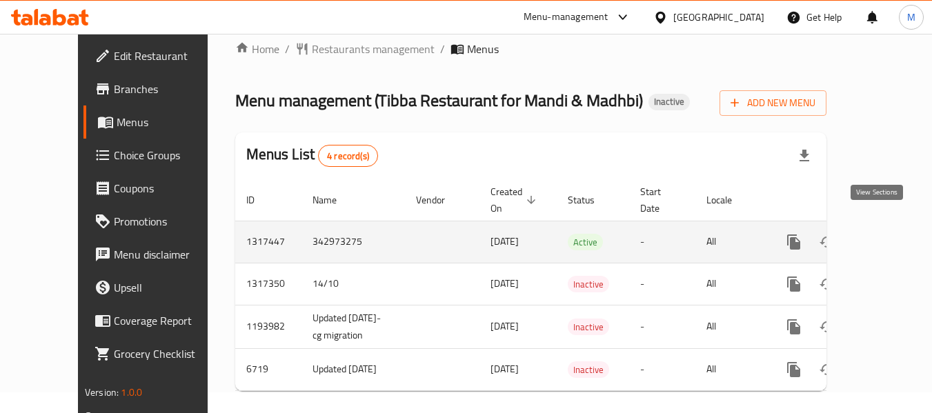
scroll to position [40, 0]
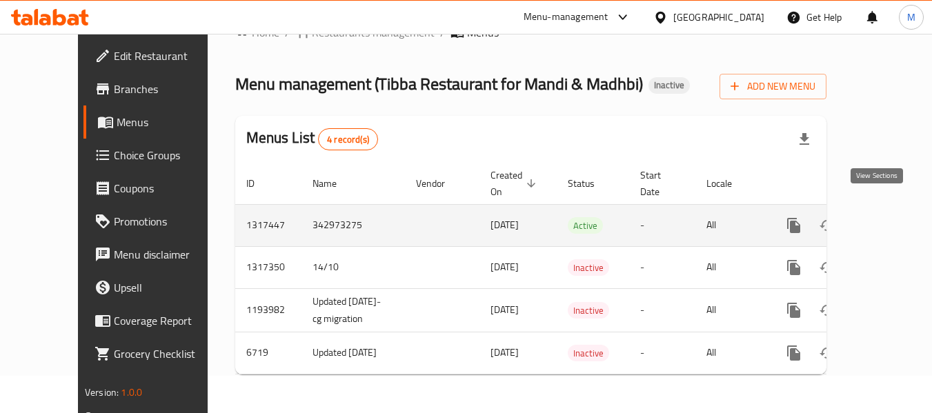
click at [885, 217] on icon "enhanced table" at bounding box center [893, 225] width 17 height 17
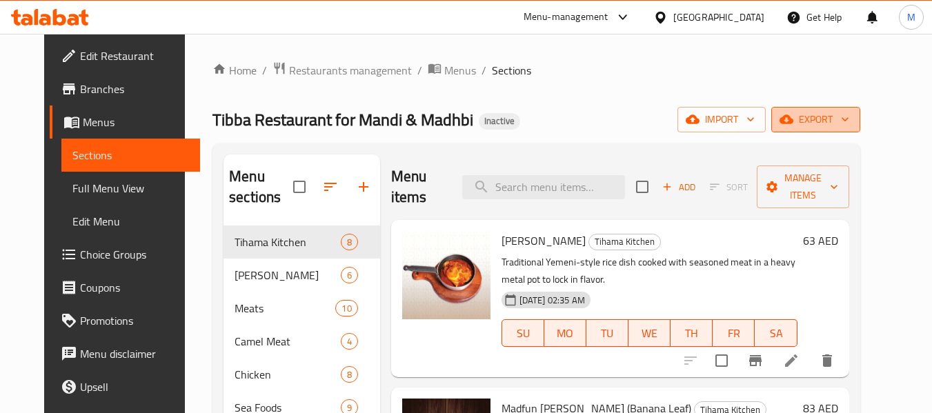
click at [849, 118] on span "export" at bounding box center [815, 119] width 67 height 17
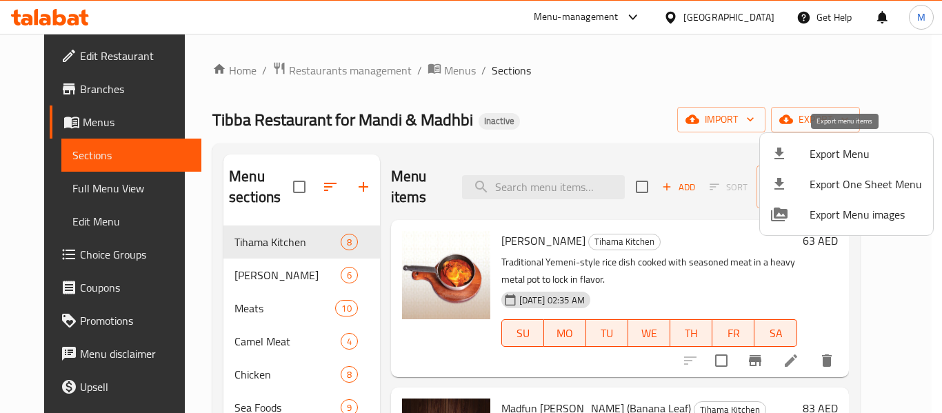
click at [842, 157] on span "Export Menu" at bounding box center [866, 154] width 112 height 17
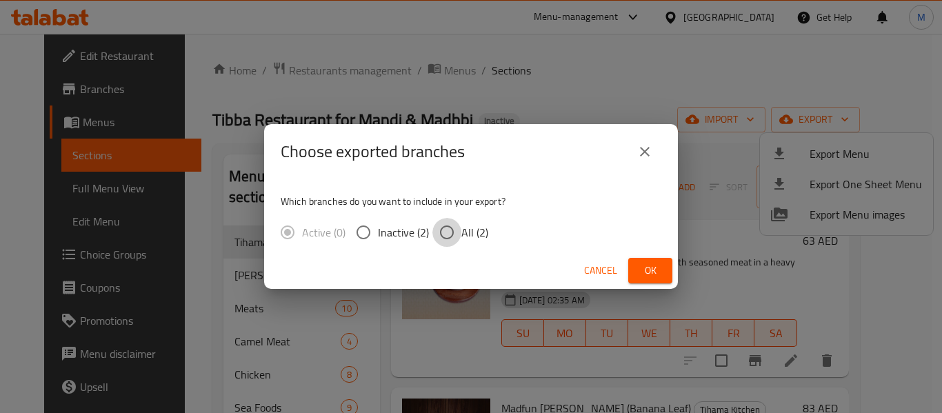
click at [452, 232] on input "All (2)" at bounding box center [447, 232] width 29 height 29
radio input "true"
click at [650, 272] on span "Ok" at bounding box center [650, 270] width 22 height 17
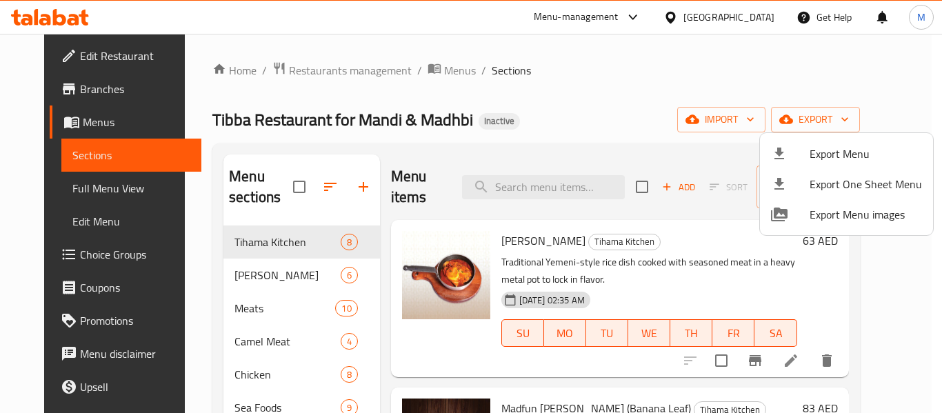
click at [63, 90] on div at bounding box center [471, 206] width 942 height 413
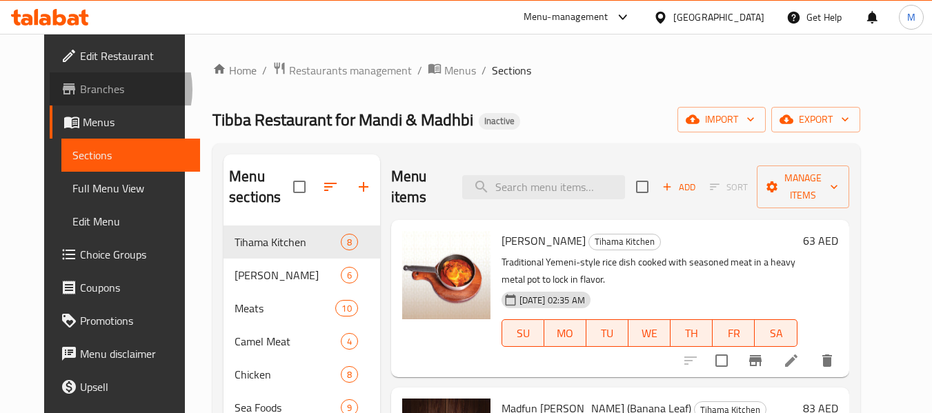
click at [80, 90] on span "Branches" at bounding box center [134, 89] width 109 height 17
